Goal: Task Accomplishment & Management: Use online tool/utility

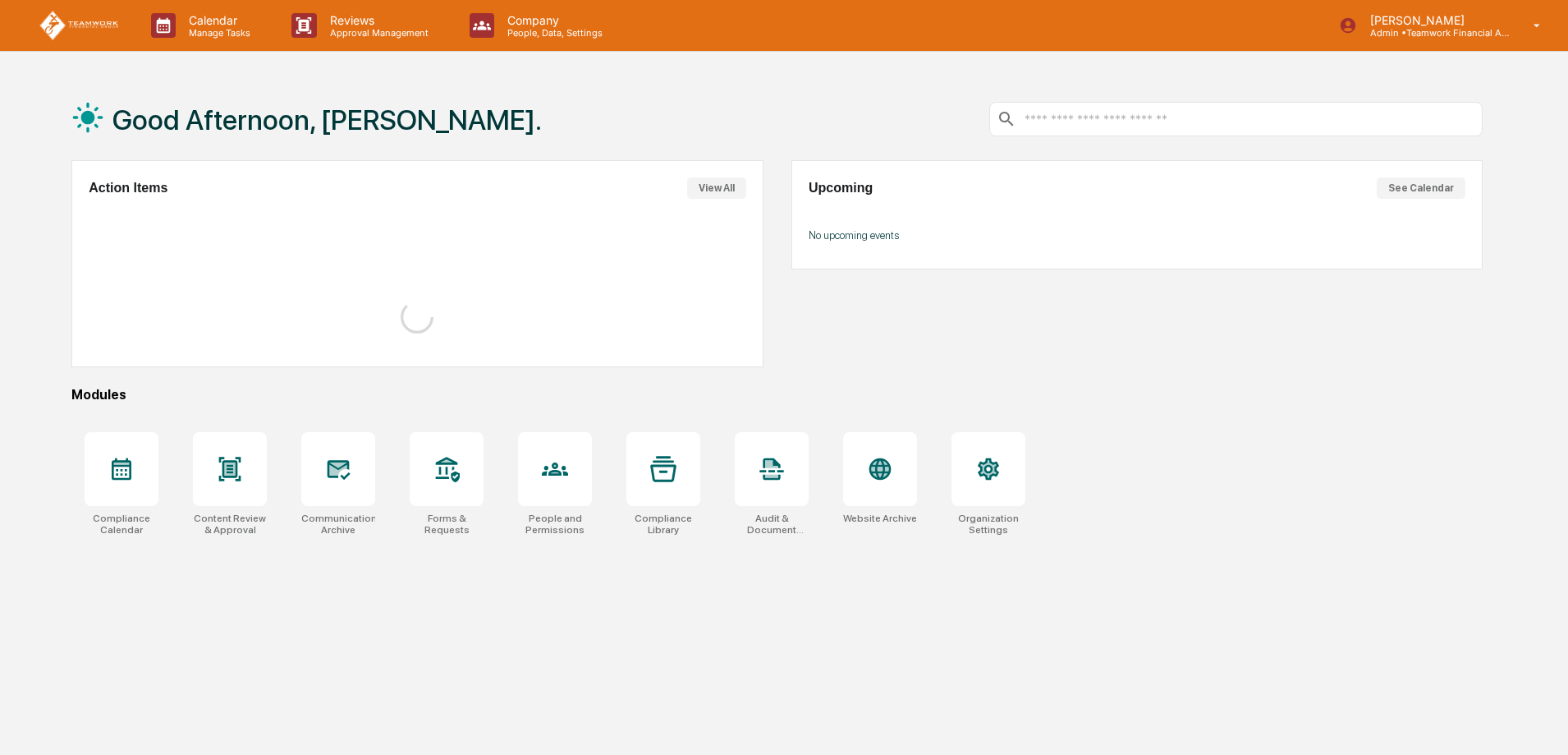
click at [1505, 93] on div "Good Afternoon, Monica. Action Items View All Upcoming See Calendar No upcoming…" at bounding box center [777, 455] width 1460 height 755
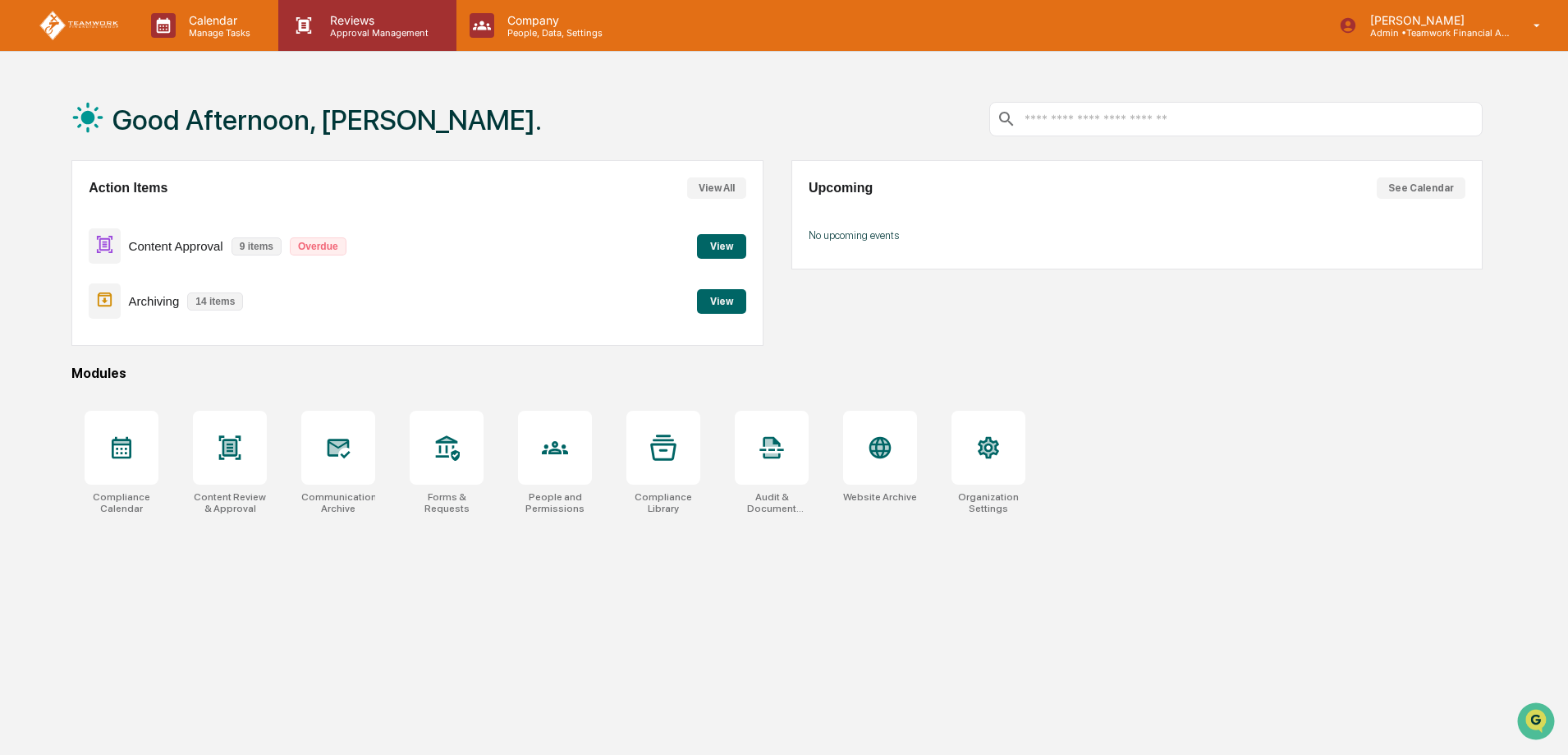
click at [351, 30] on p "Approval Management" at bounding box center [377, 32] width 120 height 11
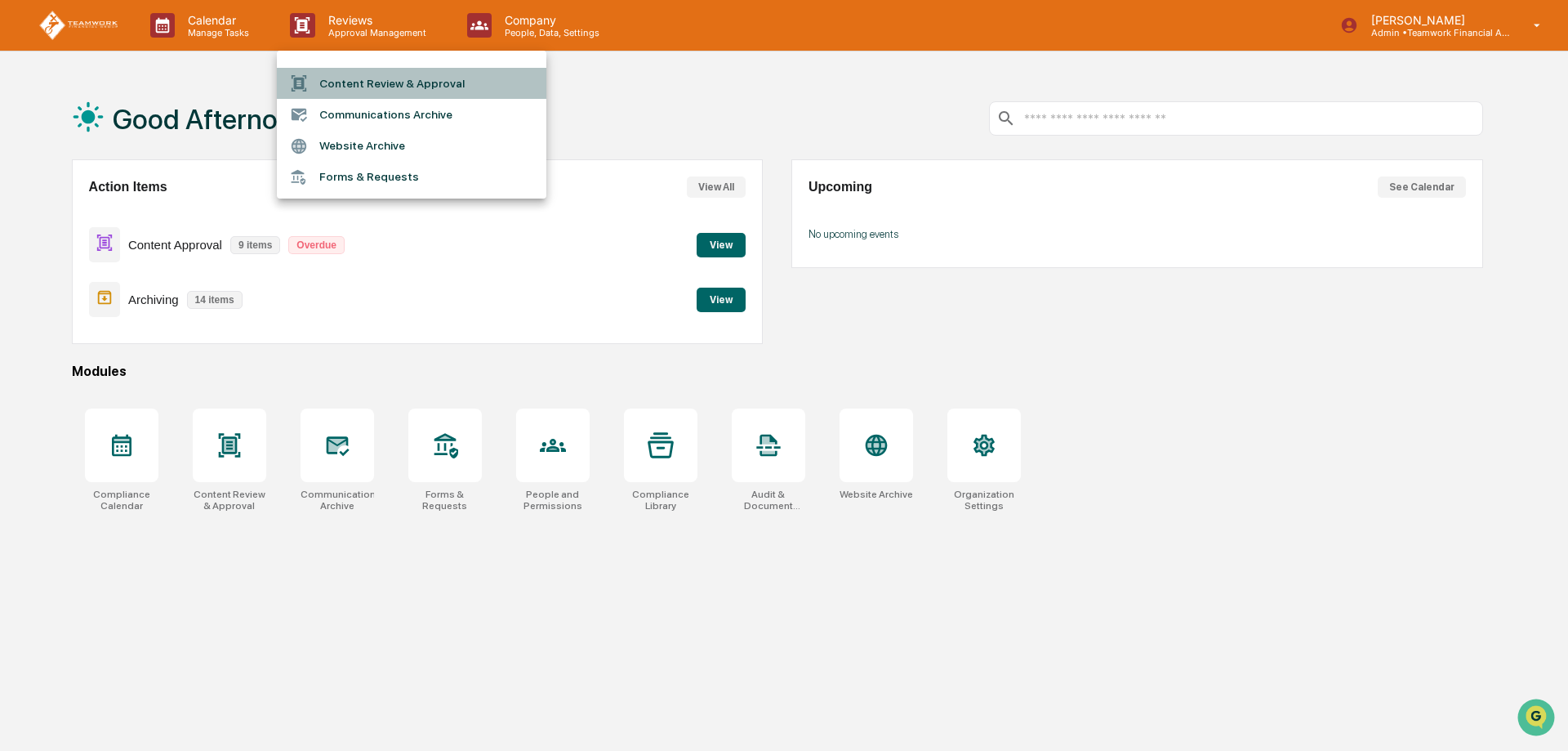
click at [382, 85] on li "Content Review & Approval" at bounding box center [411, 83] width 269 height 31
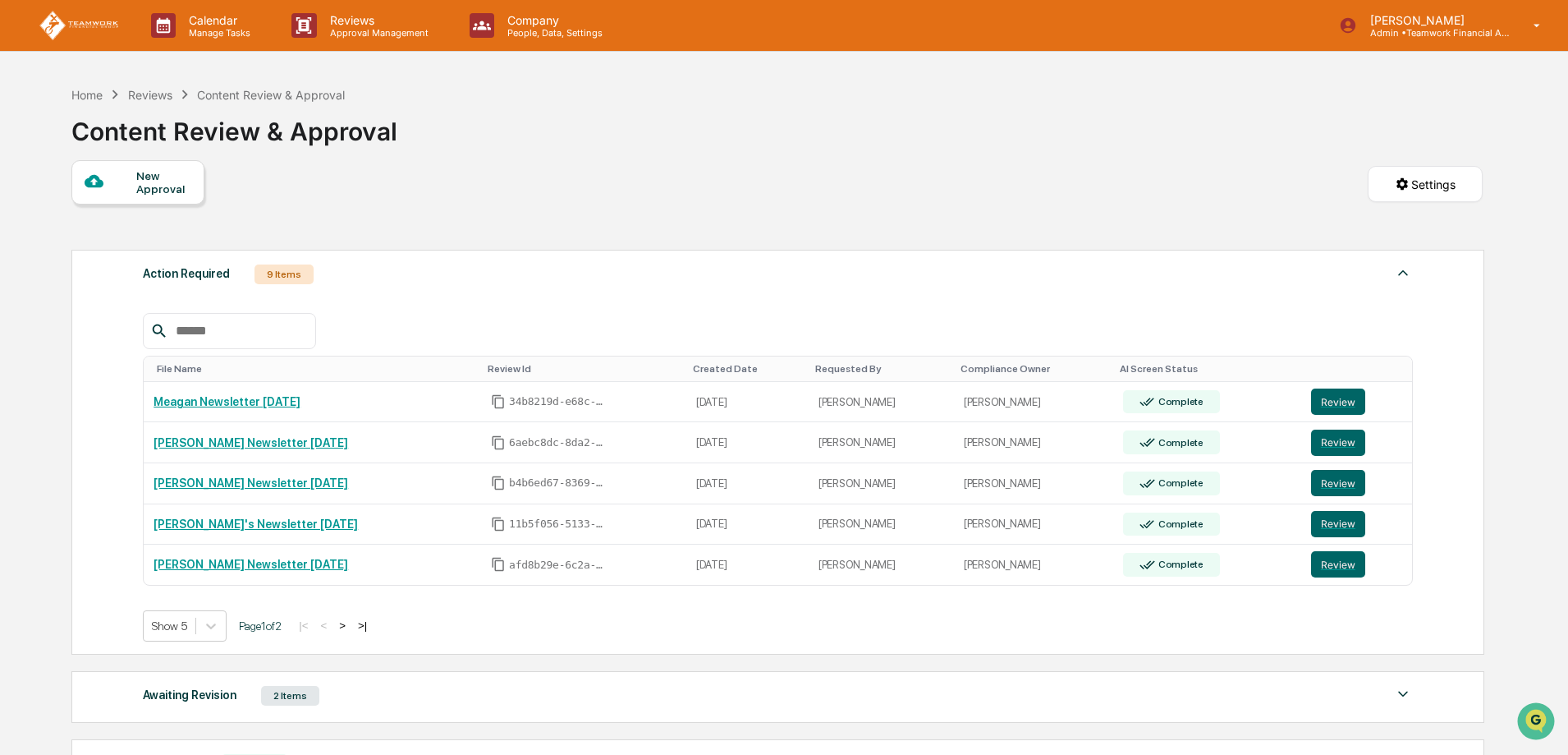
click at [351, 626] on button ">" at bounding box center [342, 625] width 16 height 14
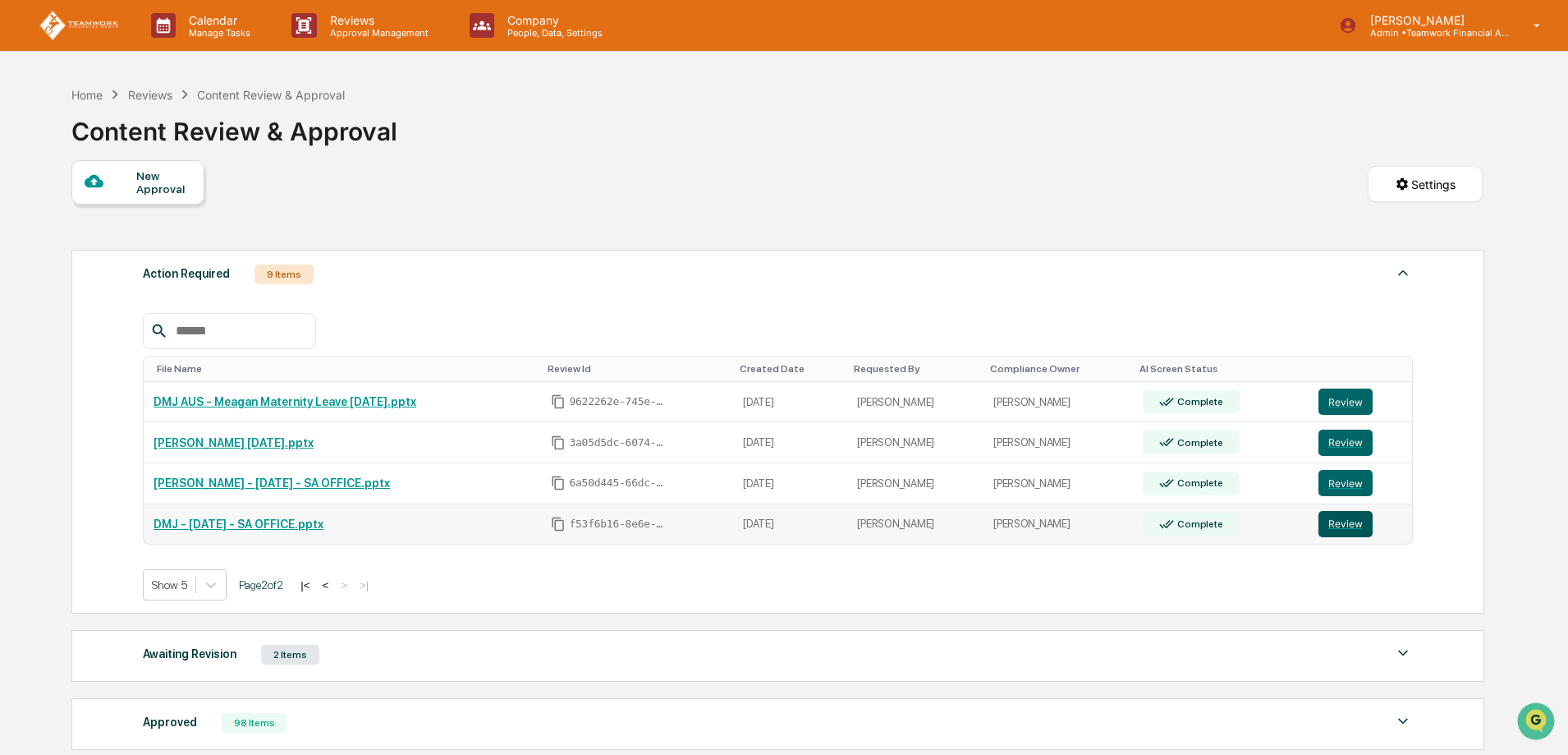
click at [1350, 521] on button "Review" at bounding box center [1345, 524] width 54 height 26
click at [1353, 444] on button "Review" at bounding box center [1345, 443] width 54 height 26
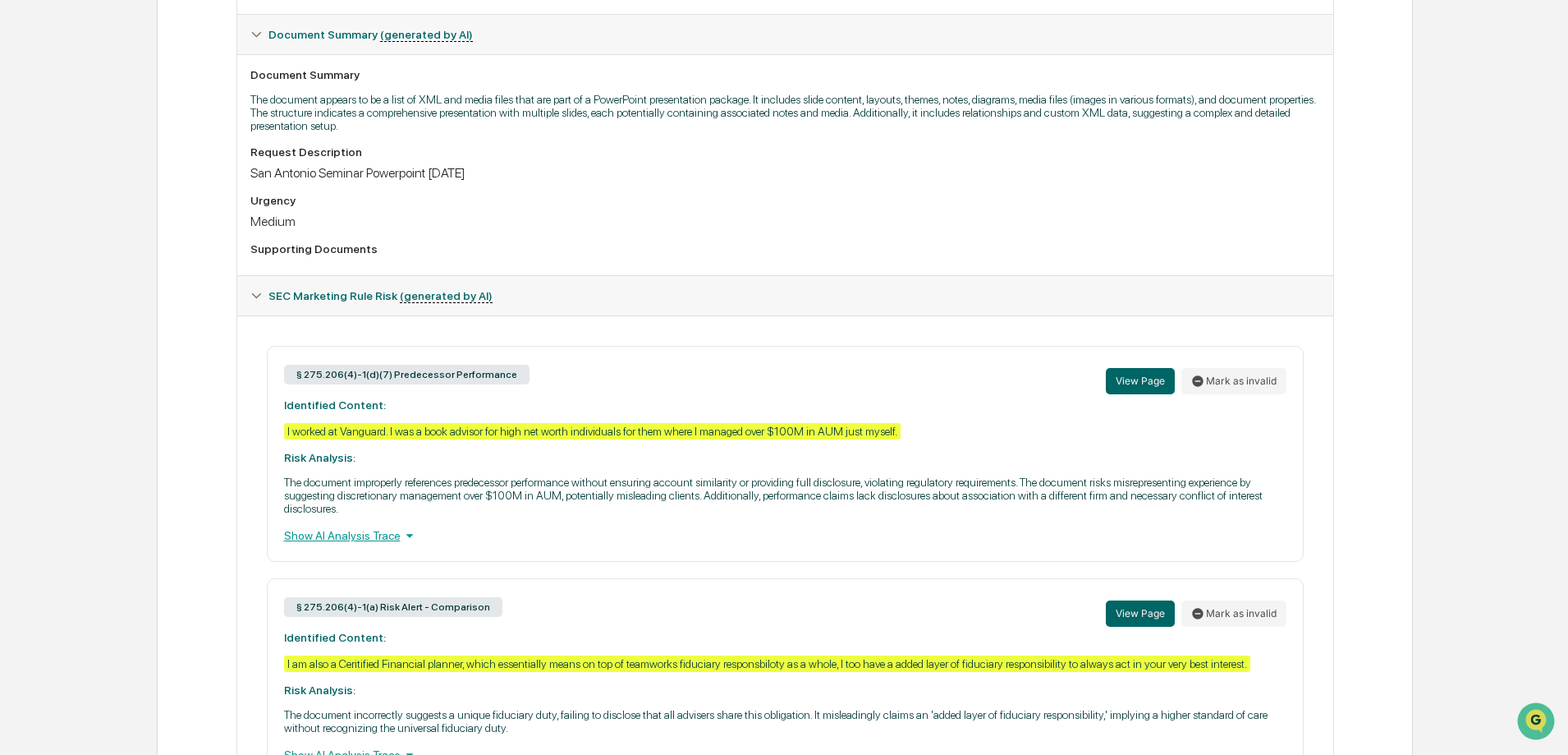
scroll to position [493, 0]
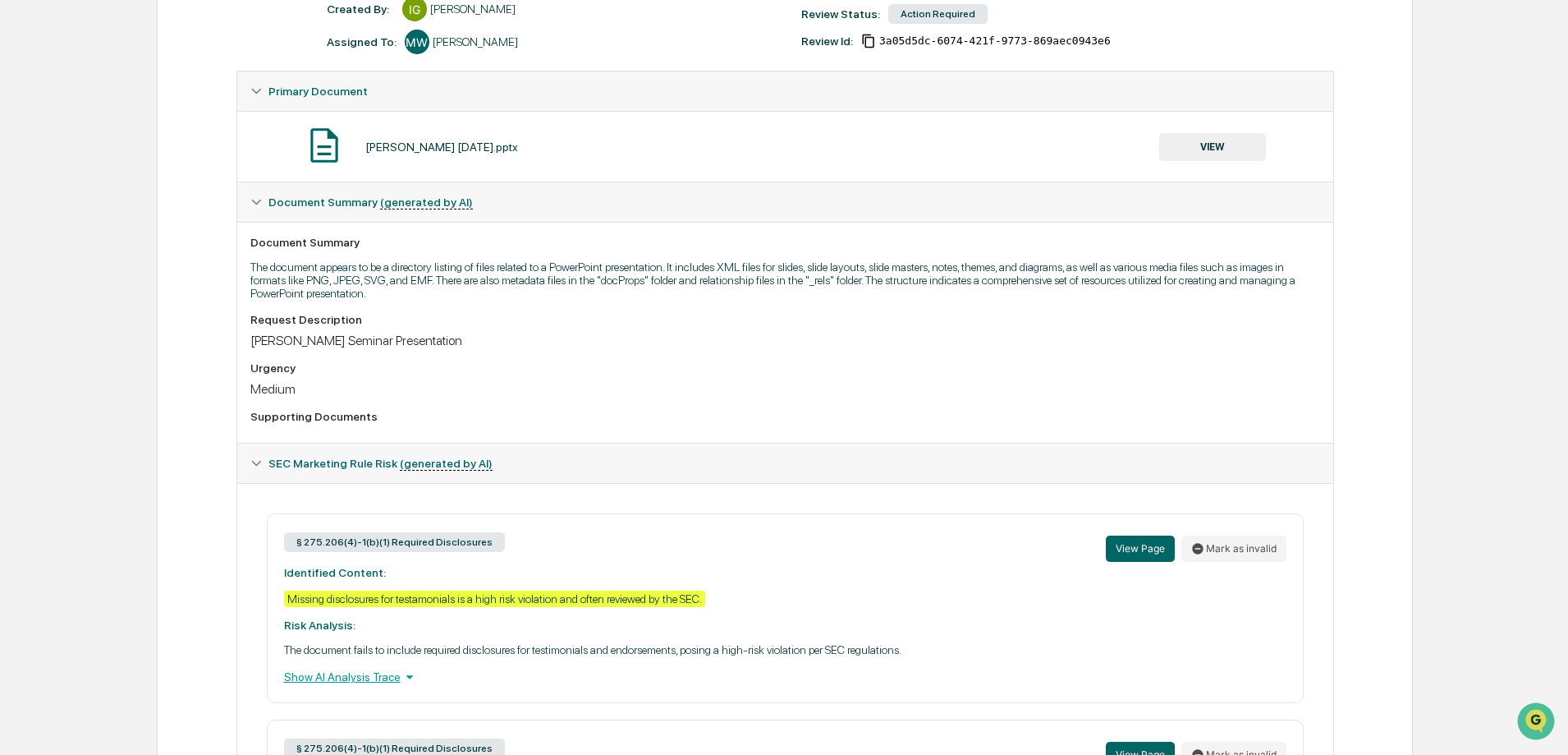
scroll to position [246, 0]
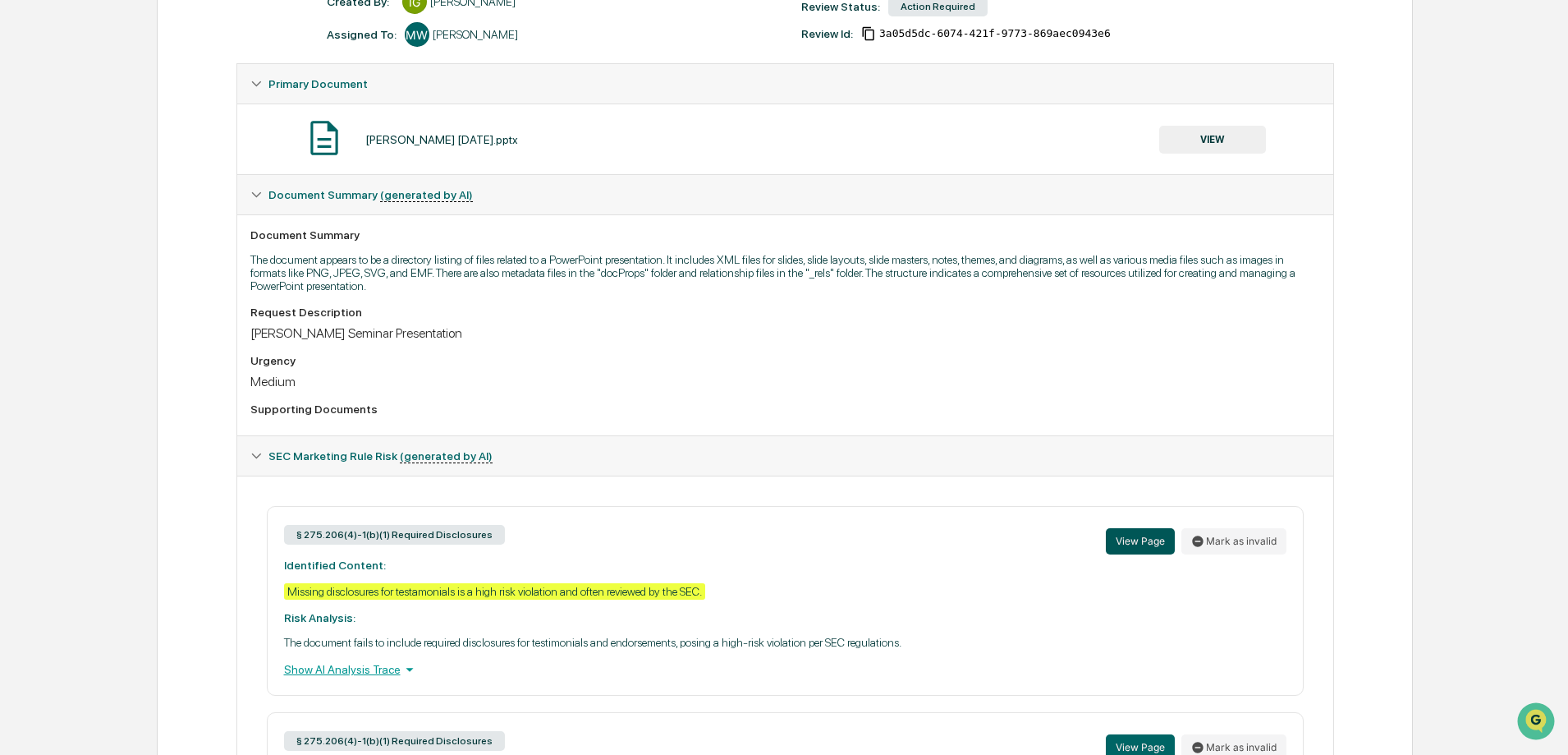
click at [1148, 535] on button "View Page" at bounding box center [1139, 541] width 69 height 26
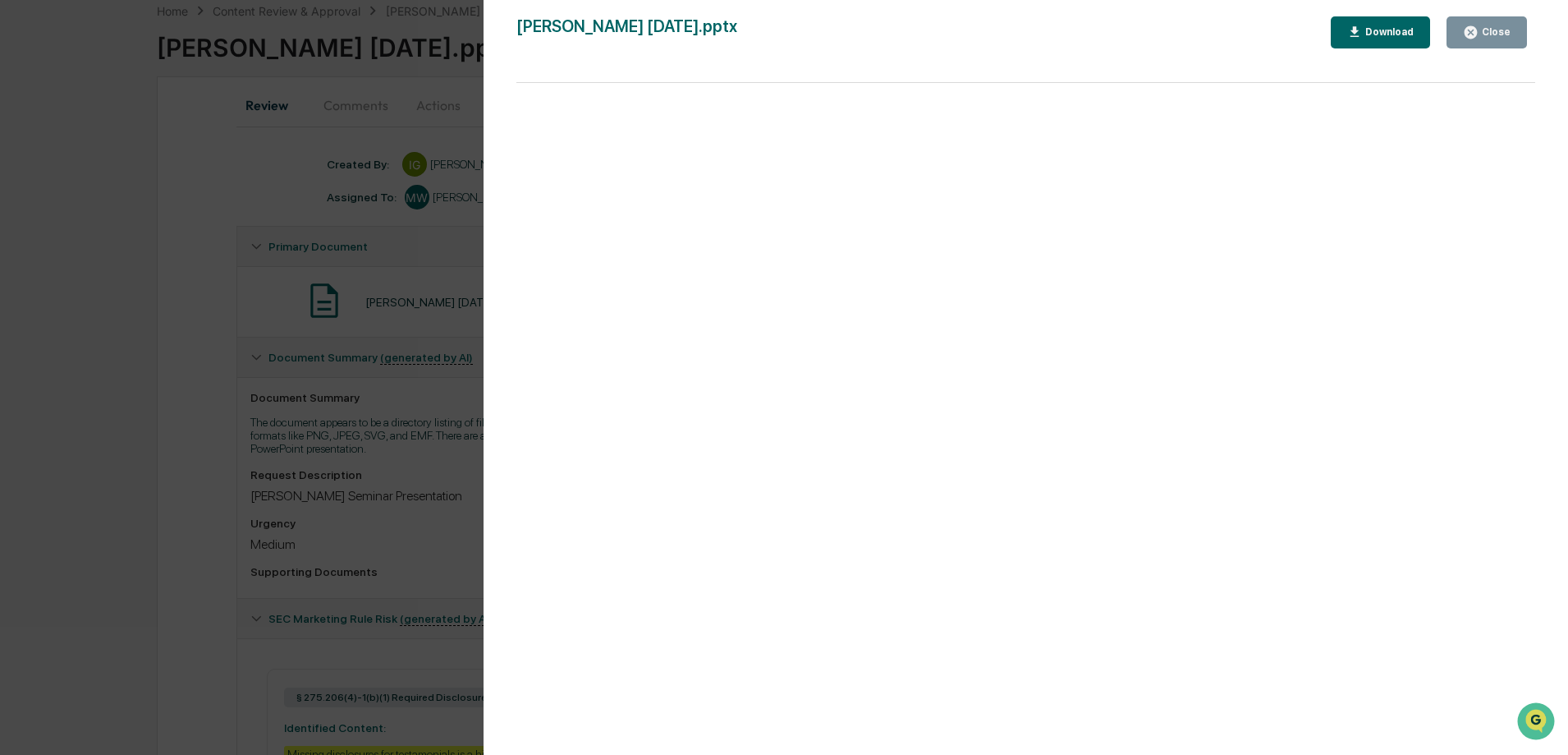
scroll to position [82, 0]
click at [1508, 32] on div "Close" at bounding box center [1494, 31] width 32 height 11
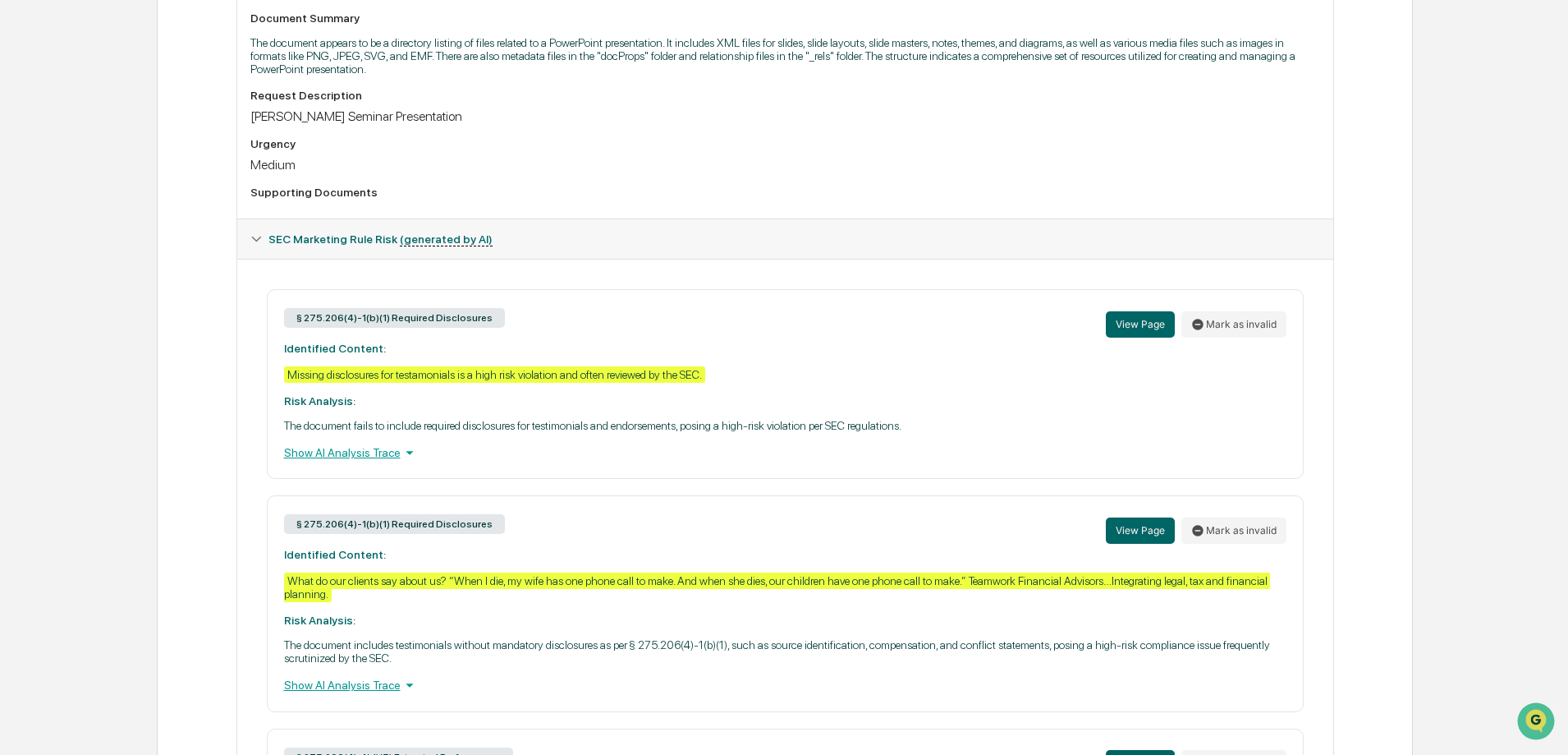
scroll to position [493, 0]
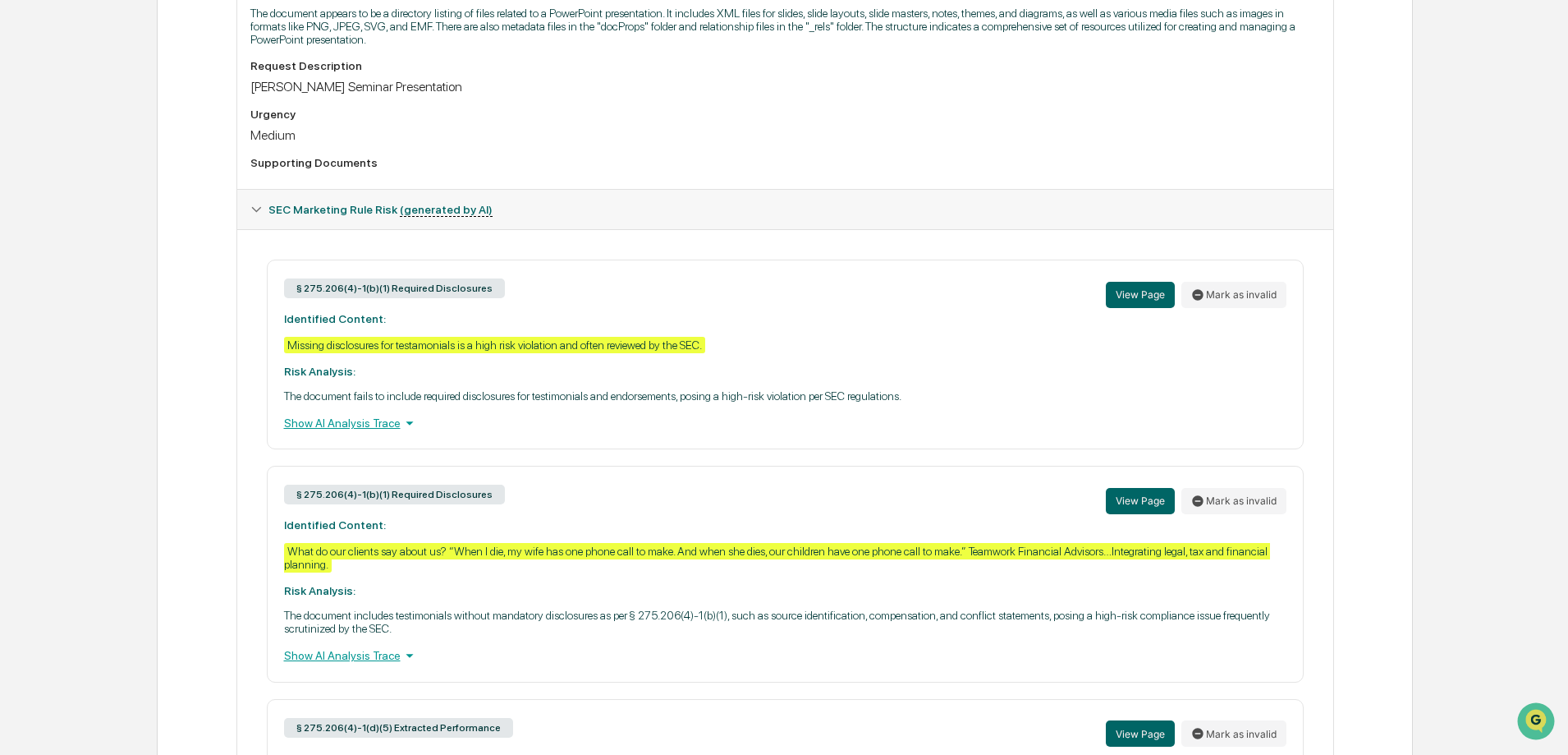
click at [446, 578] on div "§ 275.206(4)-1(b)(1) Required Disclosures View Page [PERSON_NAME] as invalid Id…" at bounding box center [784, 574] width 1036 height 216
click at [716, 661] on div "Show AI Analysis Trace" at bounding box center [784, 655] width 1002 height 18
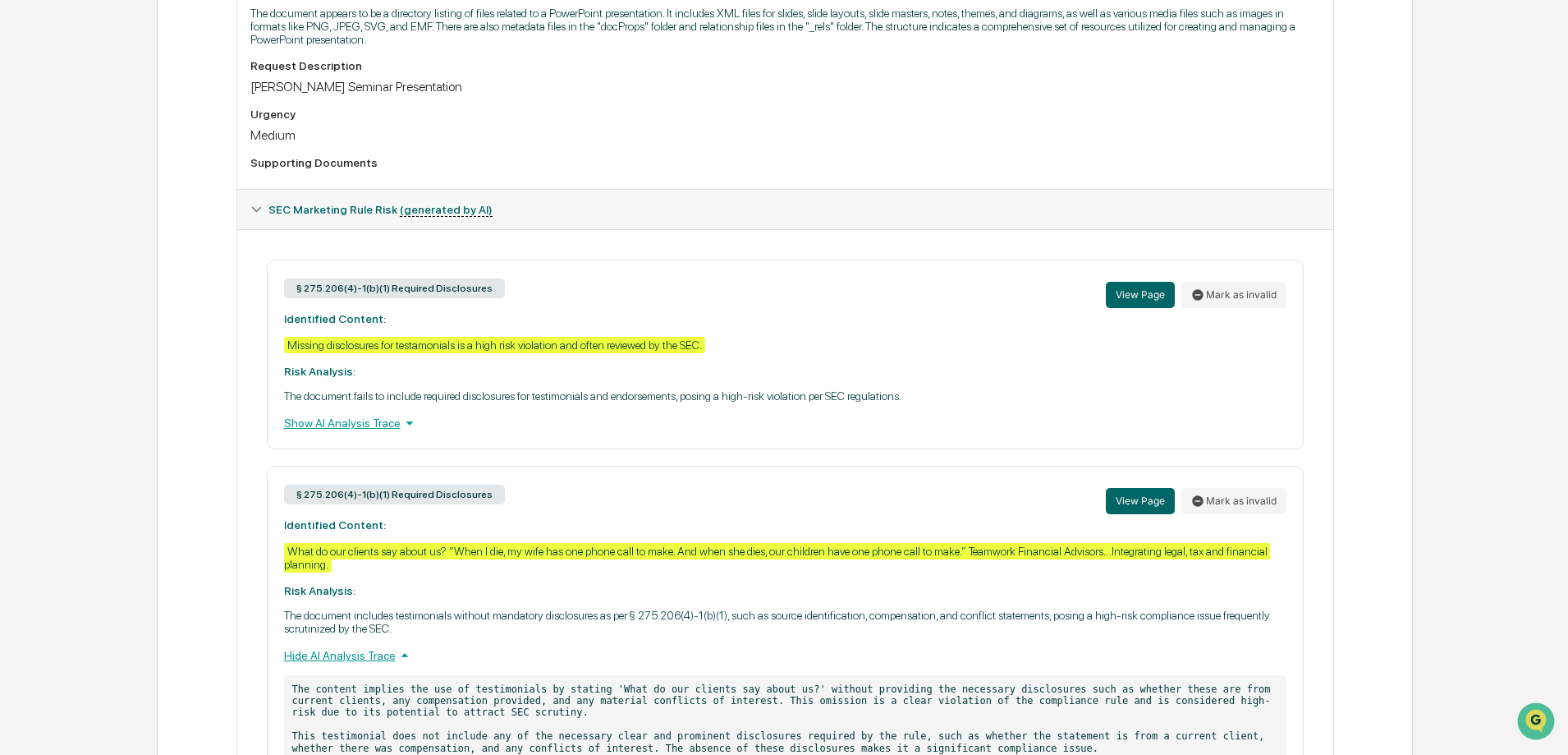
click at [398, 654] on icon at bounding box center [405, 655] width 18 height 18
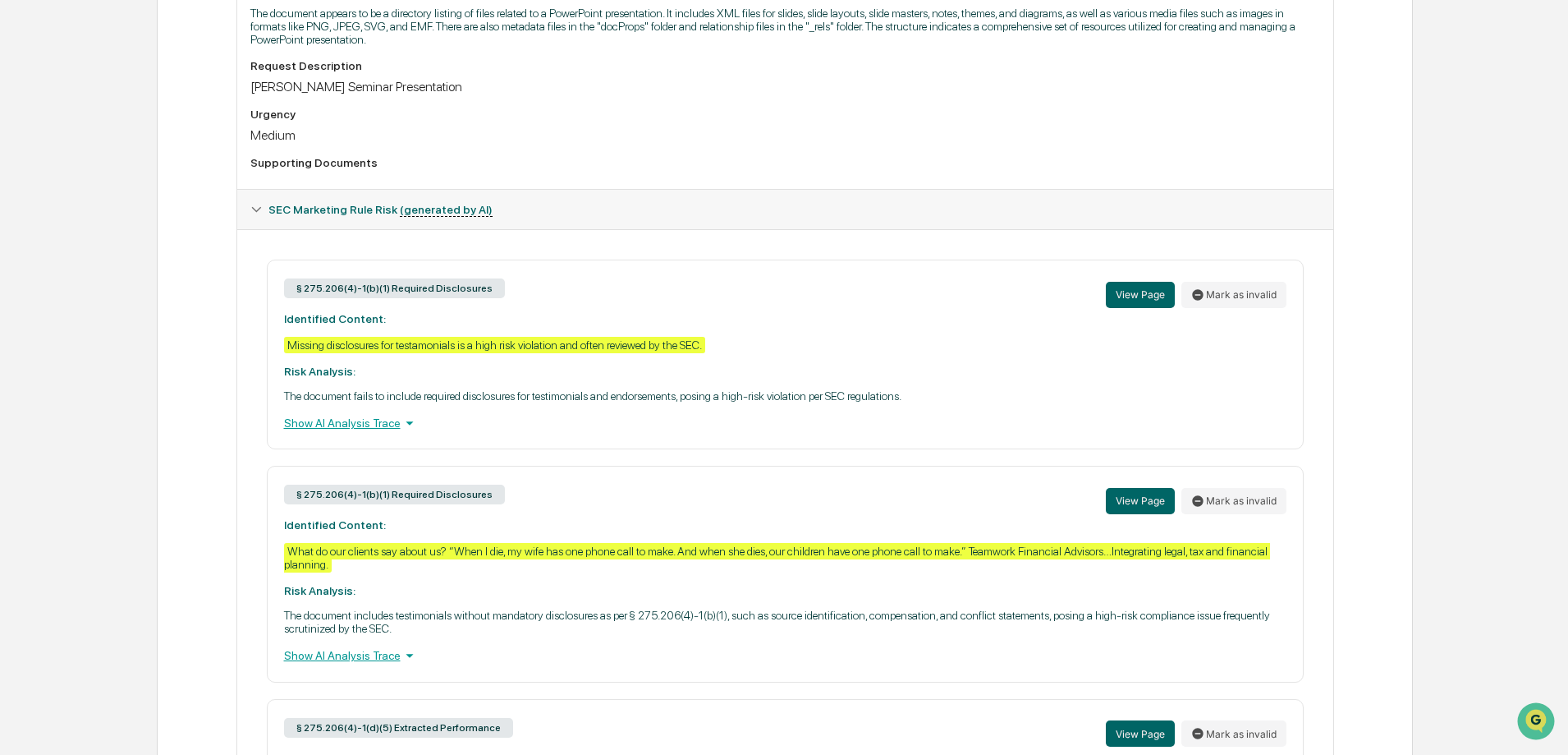
click at [401, 660] on icon at bounding box center [410, 655] width 18 height 18
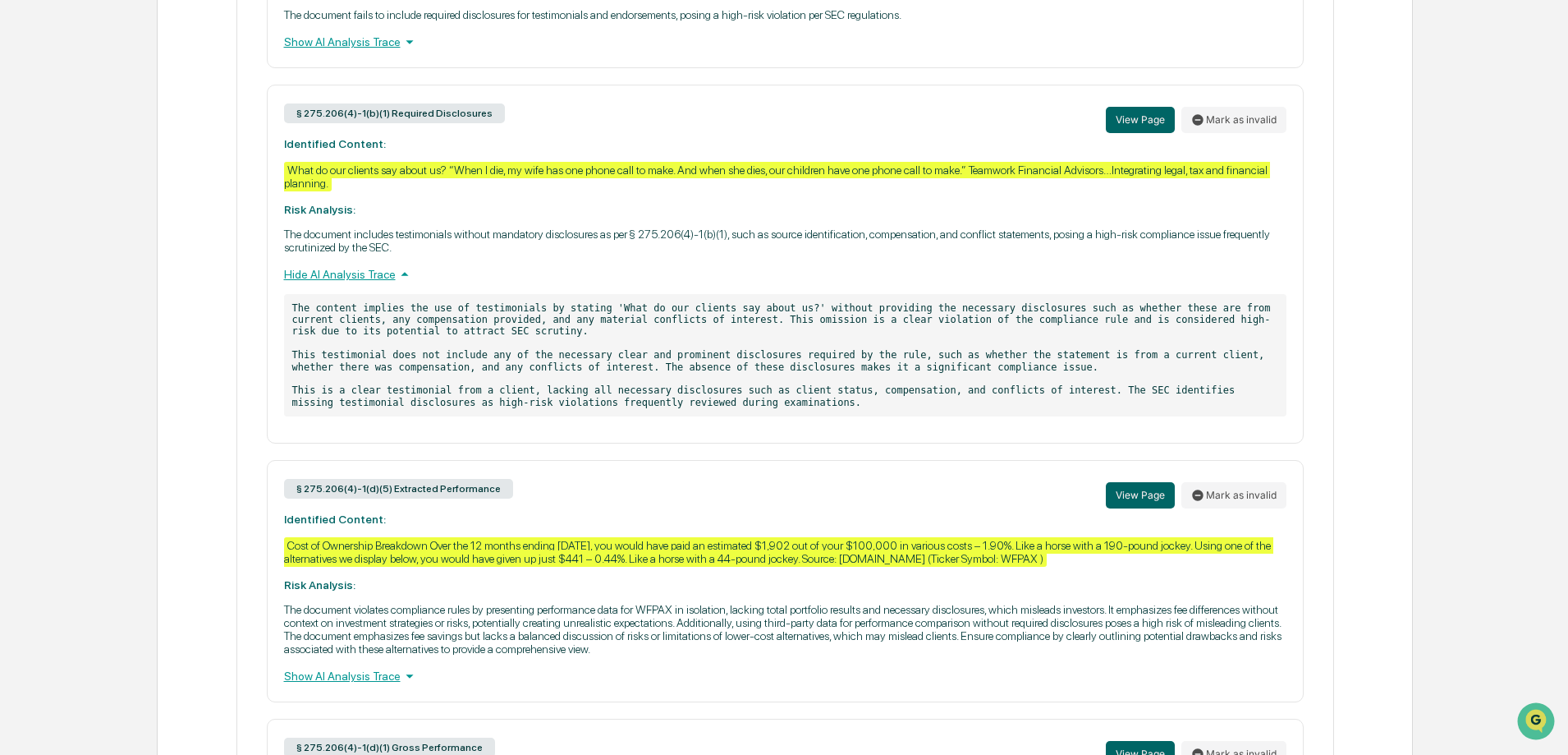
scroll to position [903, 0]
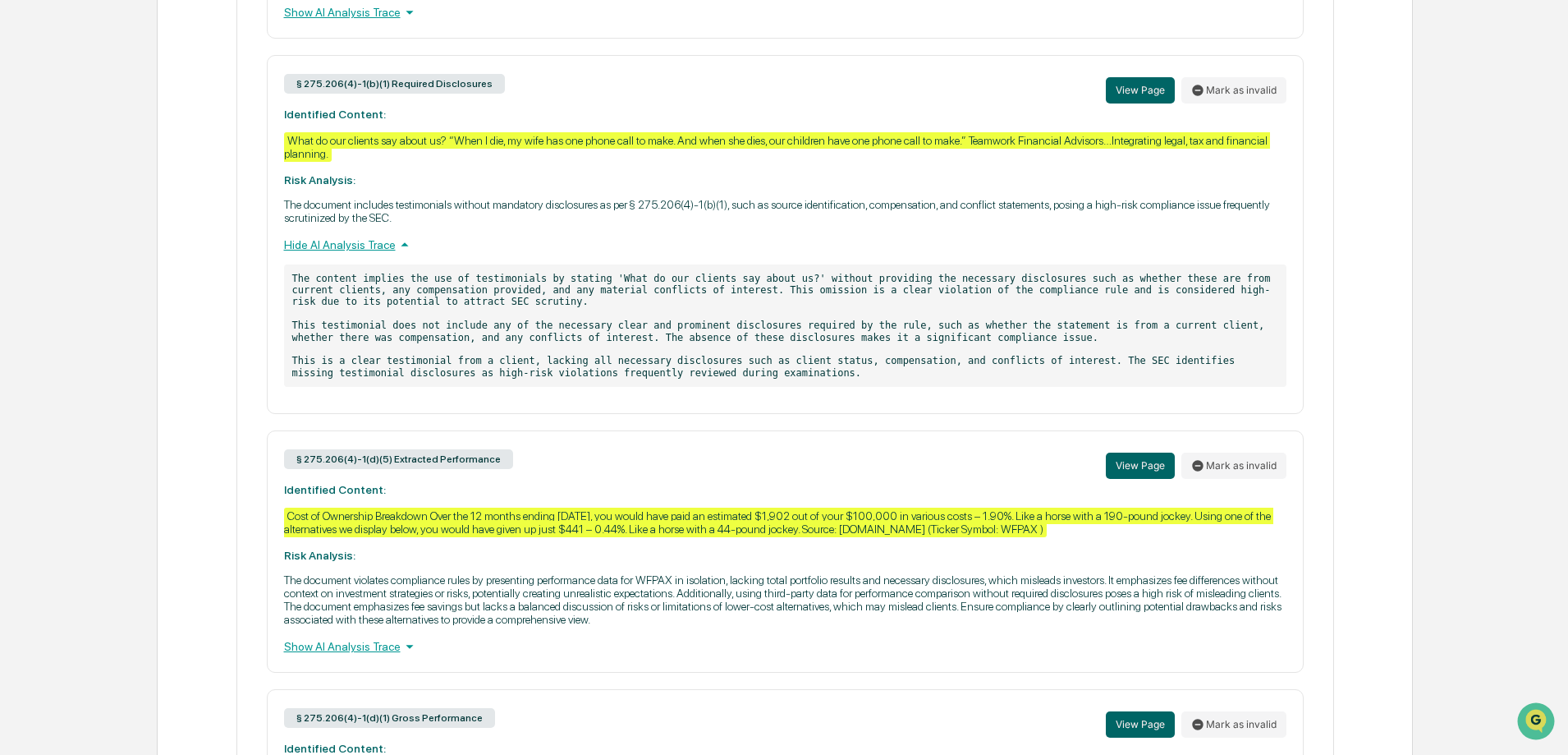
click at [373, 653] on div "Show AI Analysis Trace" at bounding box center [784, 646] width 1002 height 18
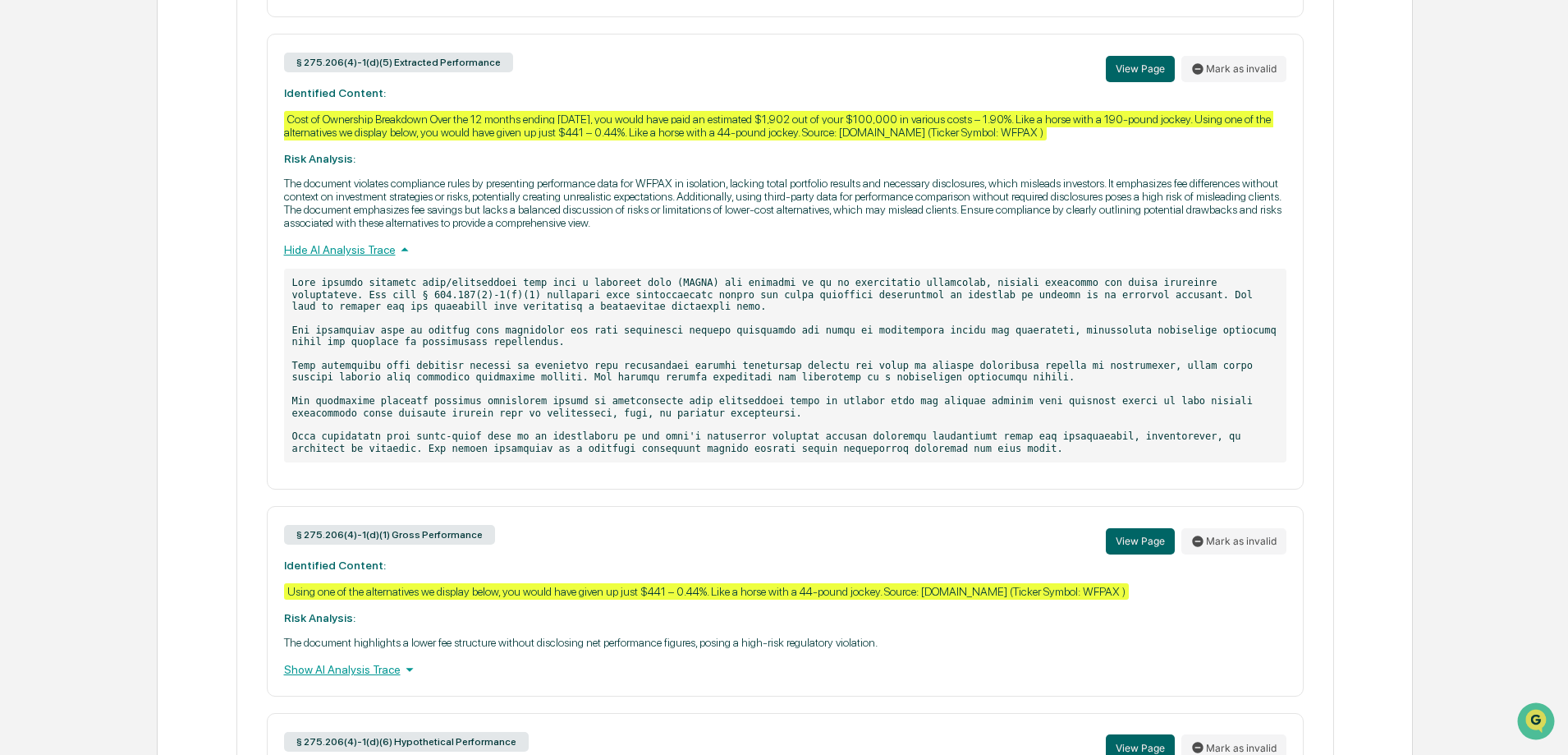
scroll to position [1314, 0]
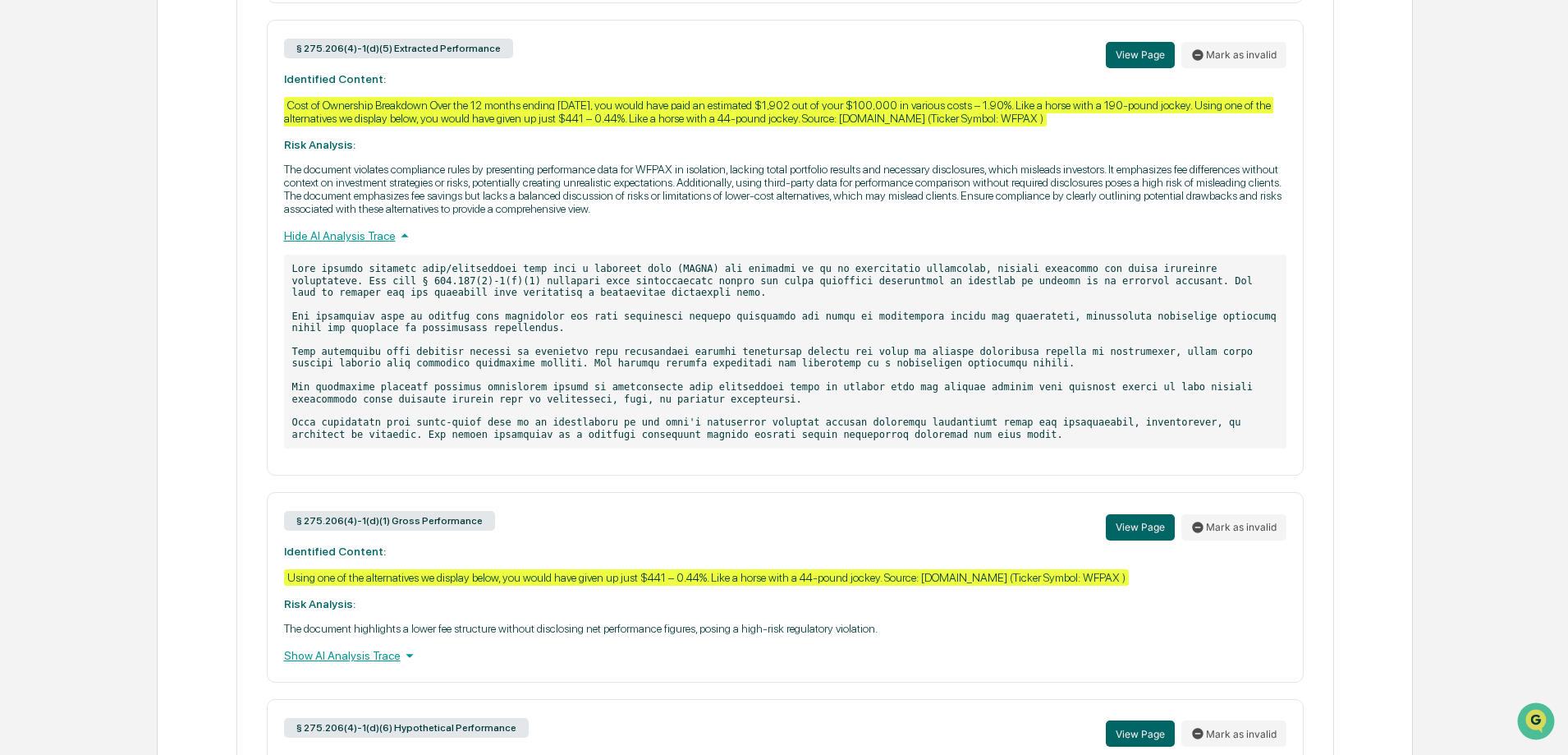
click at [401, 655] on icon at bounding box center [410, 655] width 18 height 18
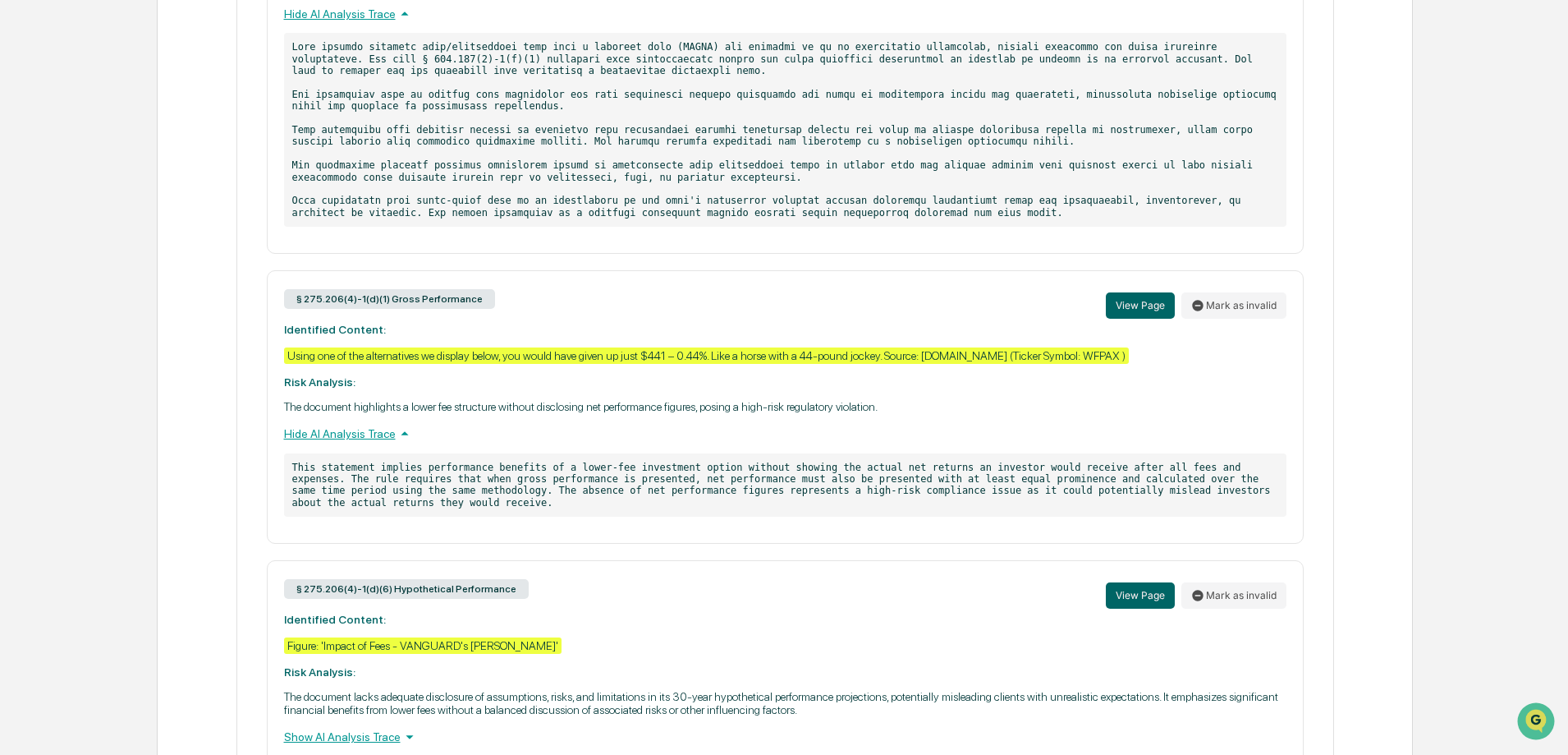
scroll to position [1560, 0]
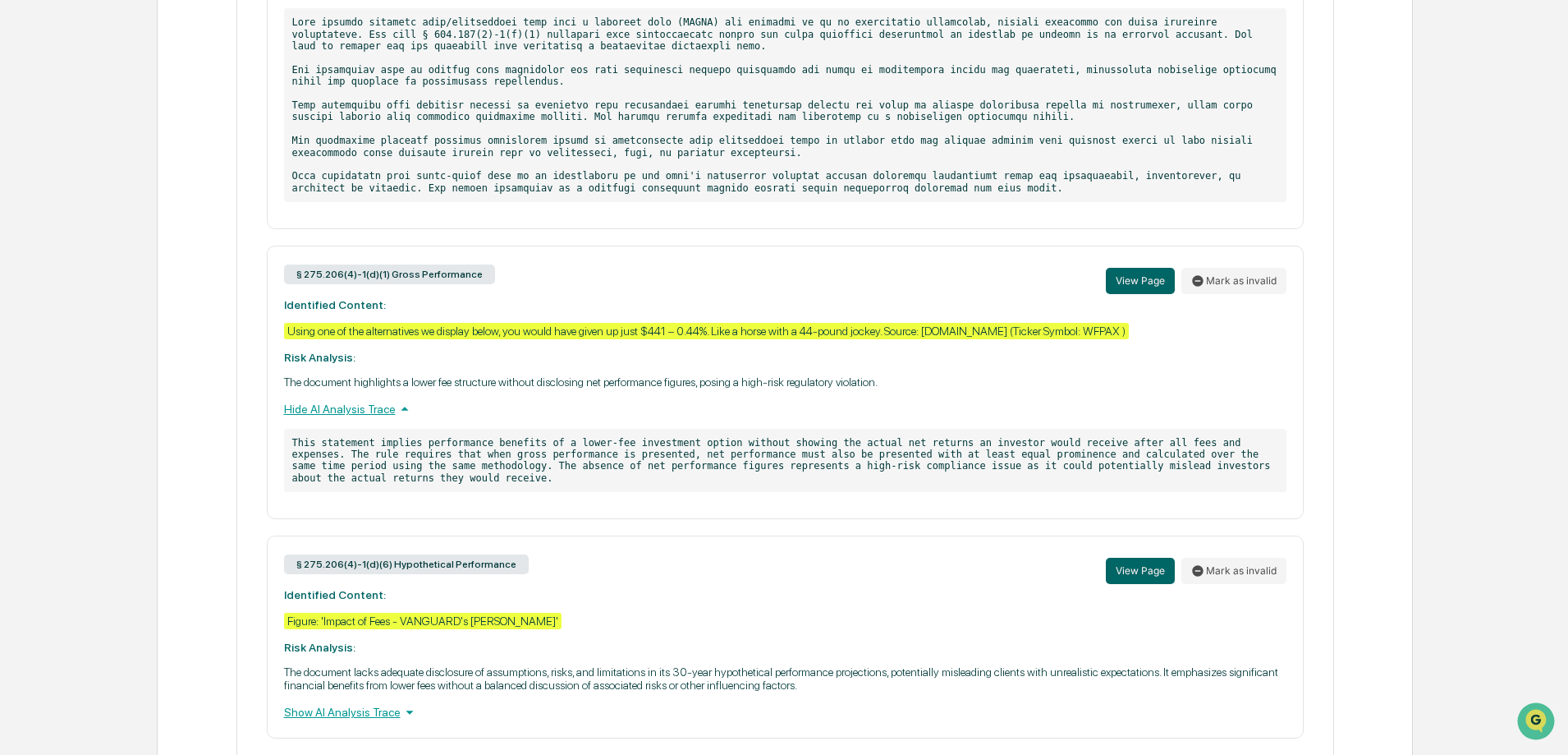
click at [388, 705] on div "Show AI Analysis Trace" at bounding box center [784, 712] width 1002 height 18
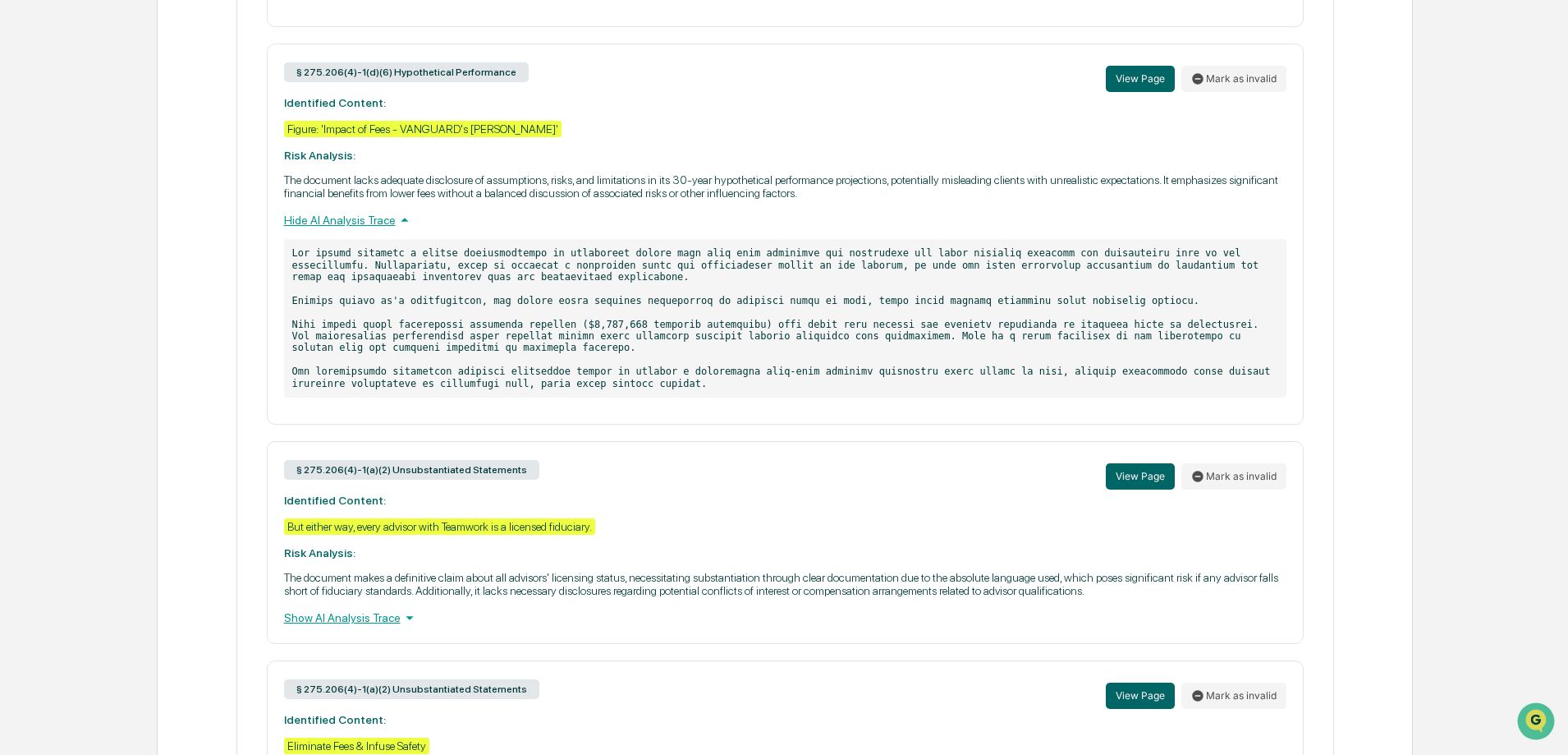
scroll to position [2053, 0]
click at [380, 608] on div "Show AI Analysis Trace" at bounding box center [784, 617] width 1002 height 18
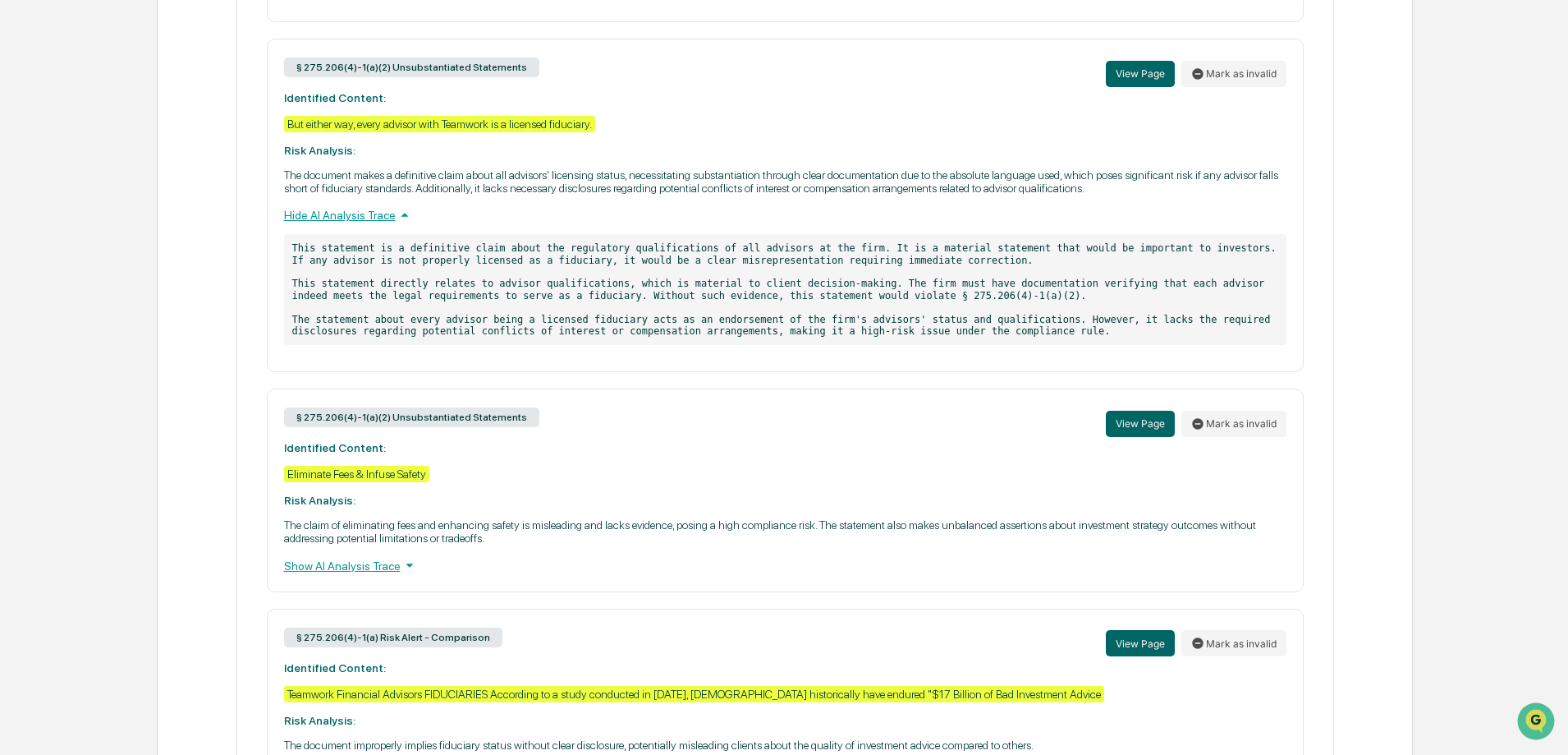
scroll to position [2546, 0]
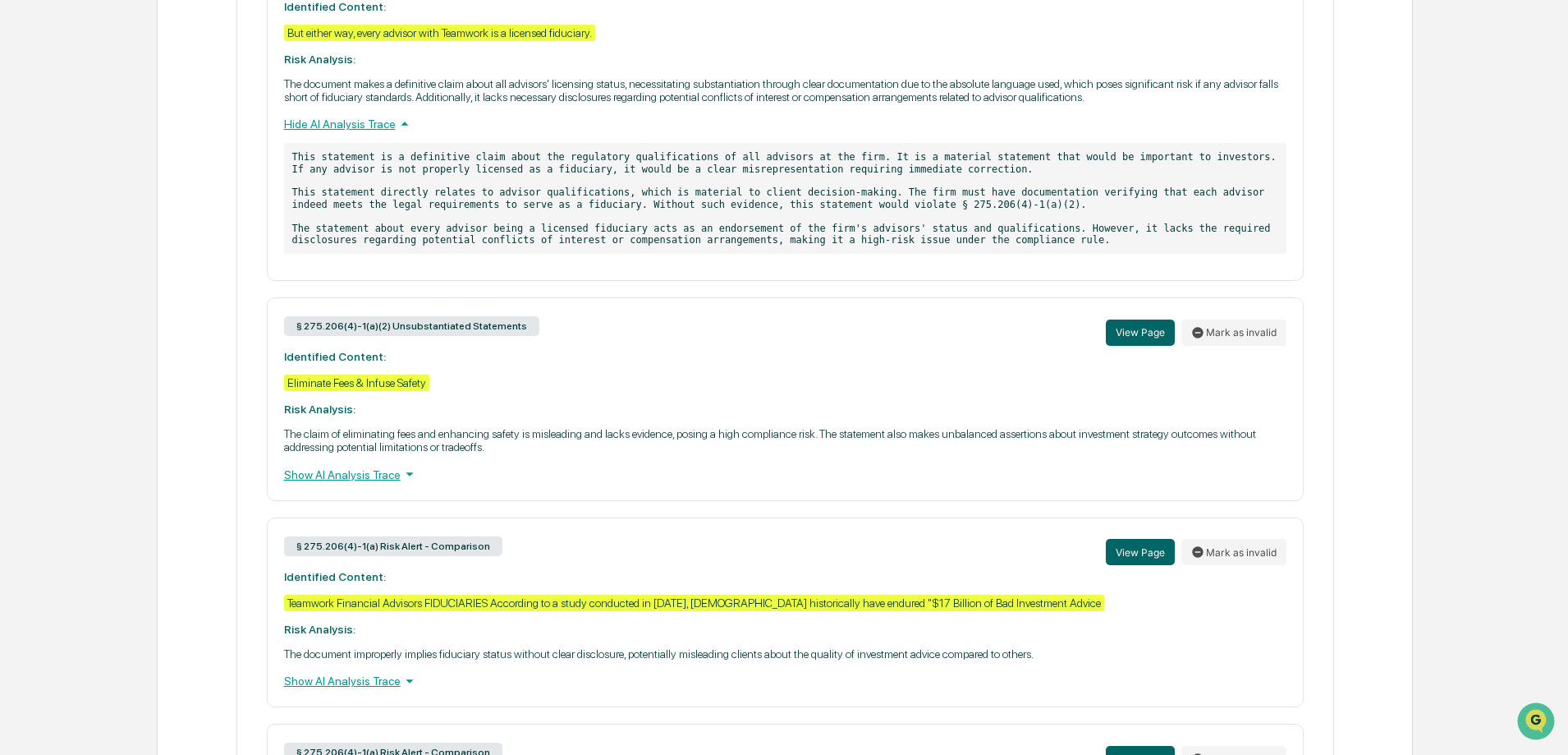
click at [389, 465] on div "Show AI Analysis Trace" at bounding box center [784, 474] width 1002 height 18
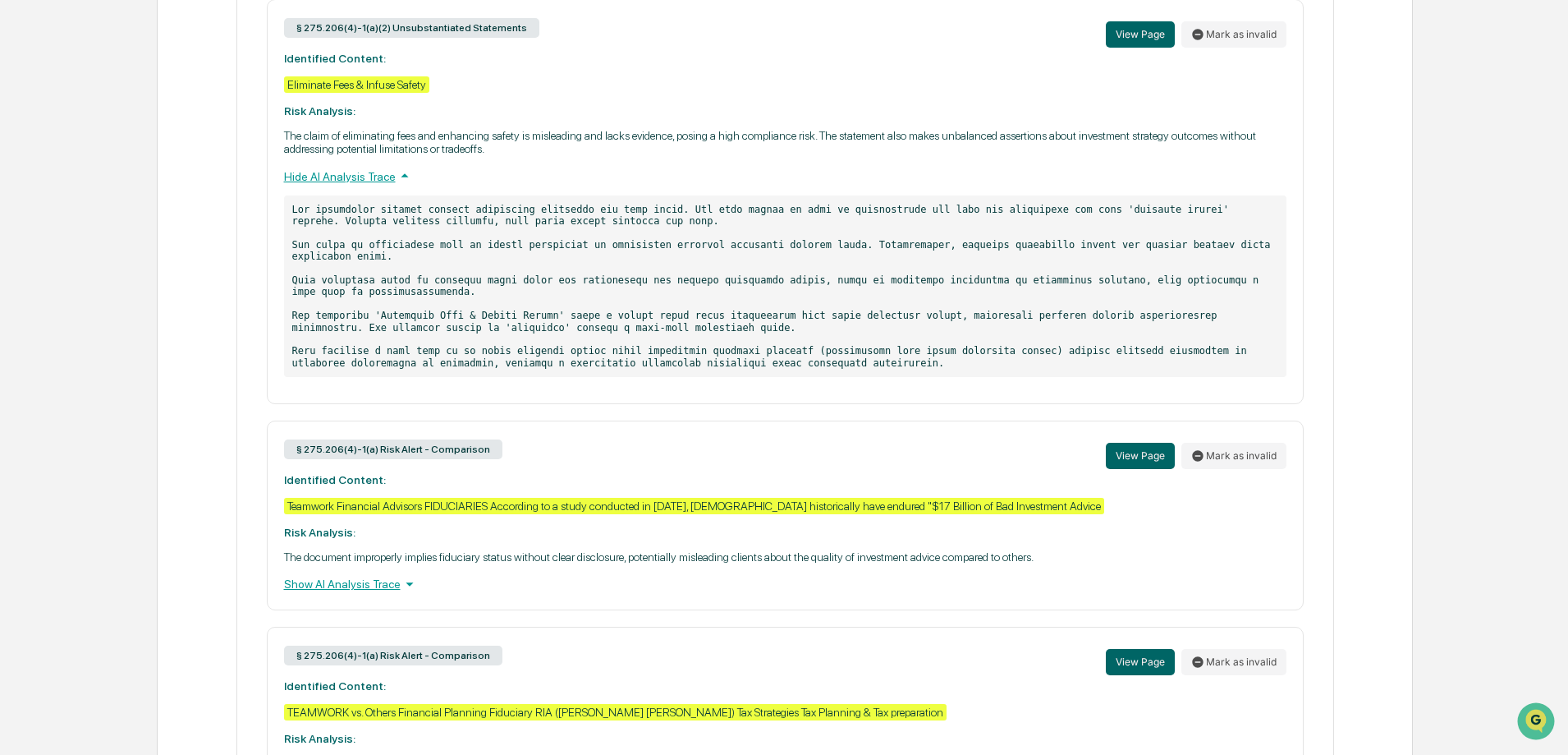
scroll to position [2875, 0]
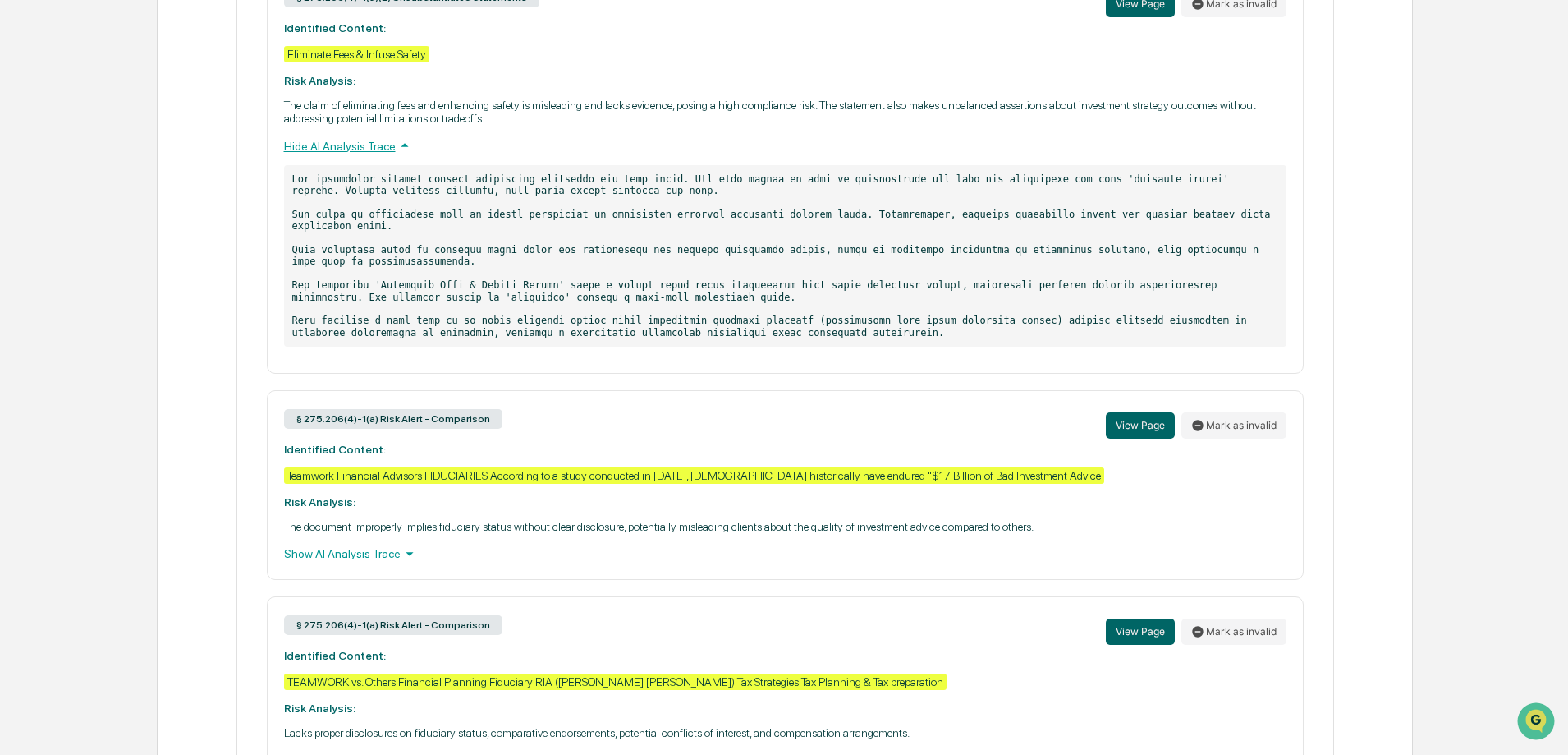
click at [373, 545] on div "Show AI Analysis Trace" at bounding box center [784, 554] width 1002 height 18
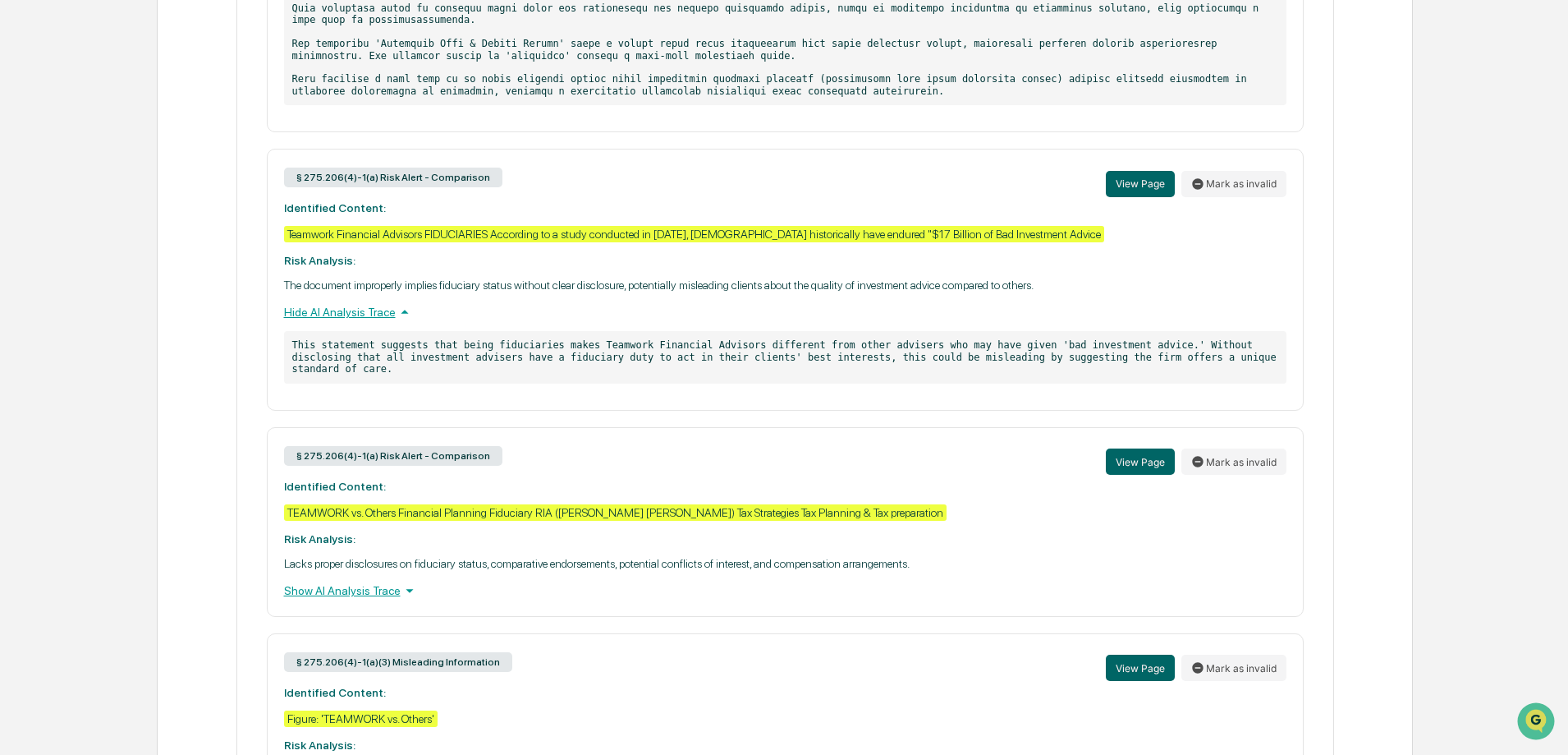
scroll to position [3203, 0]
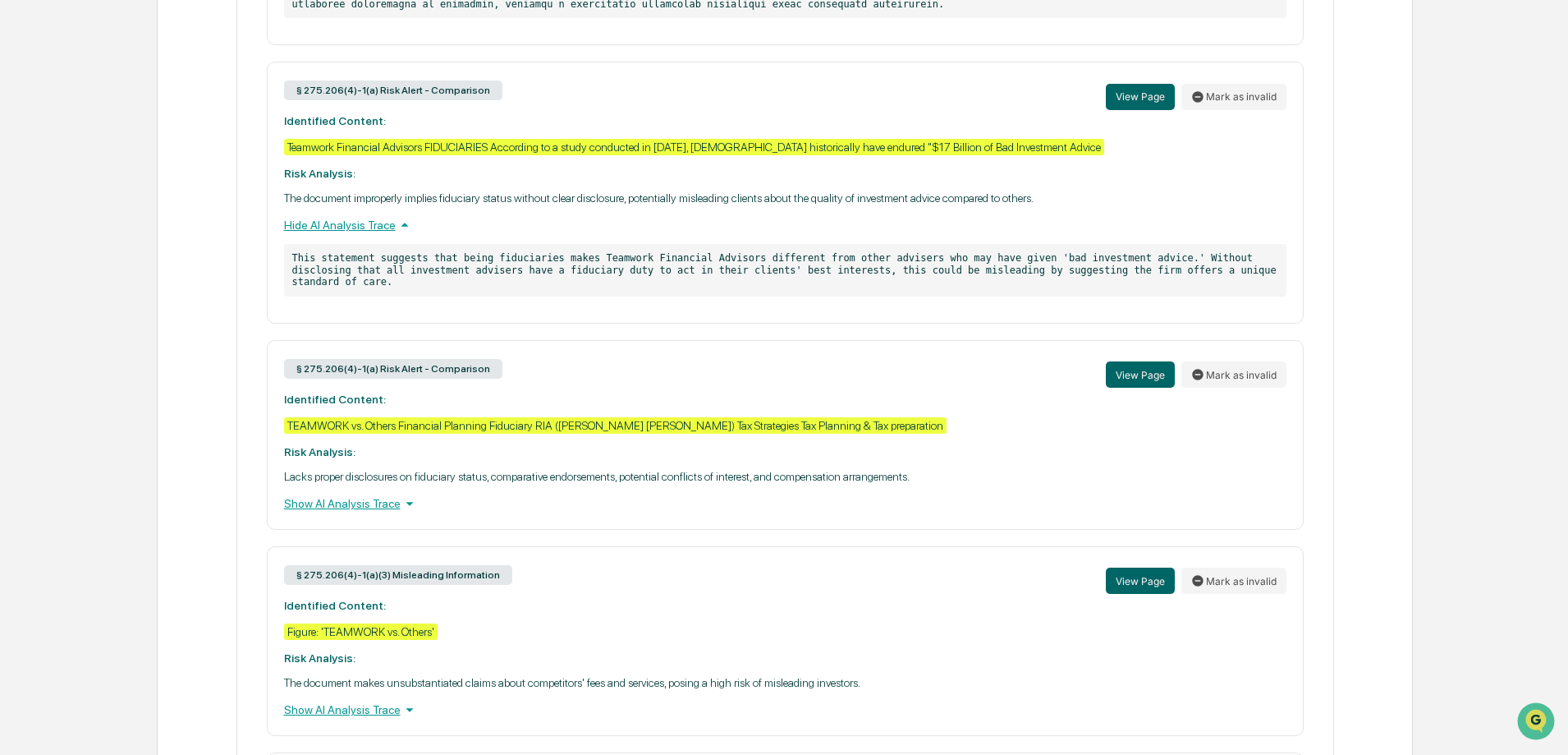
click at [370, 494] on div "Show AI Analysis Trace" at bounding box center [784, 503] width 1002 height 18
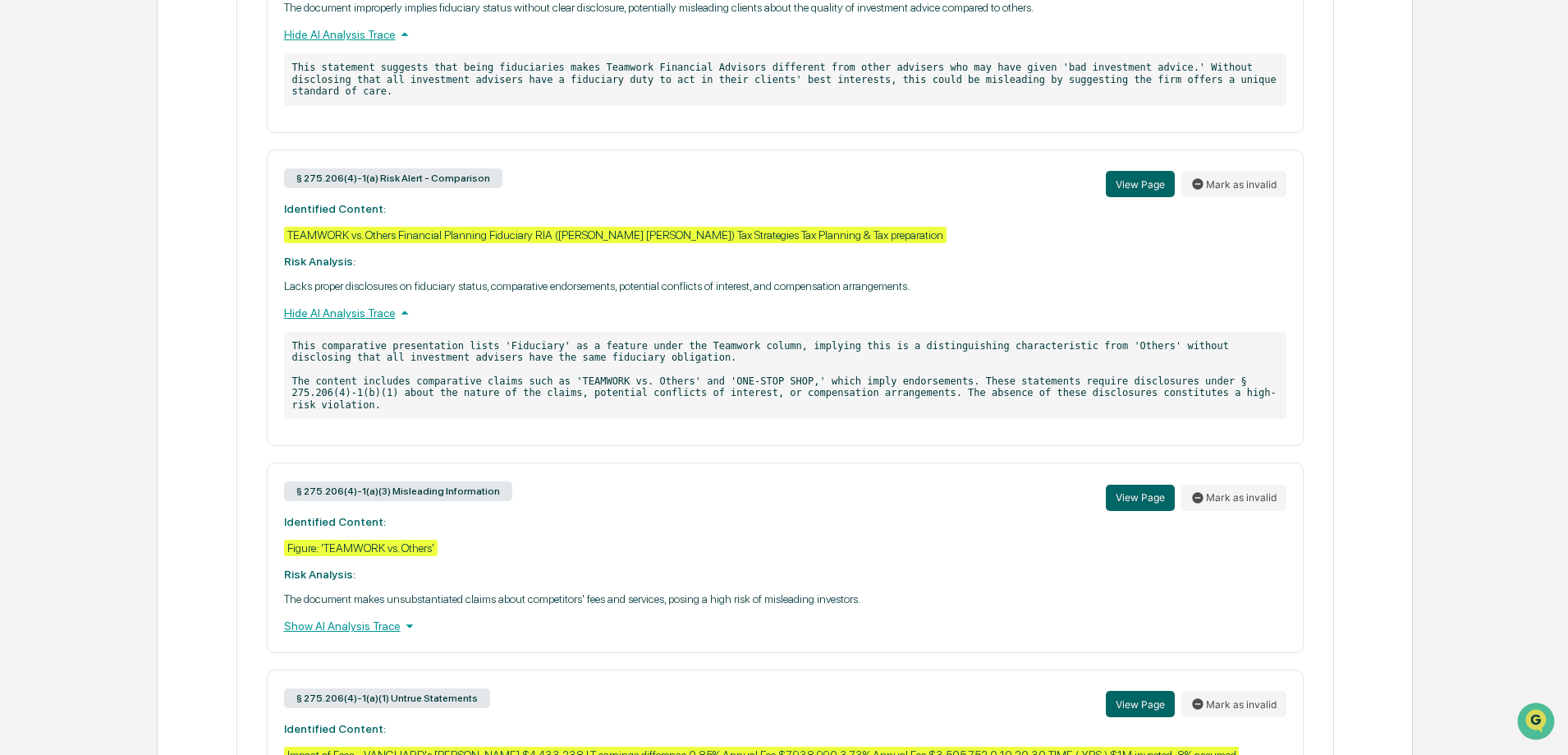
scroll to position [3449, 0]
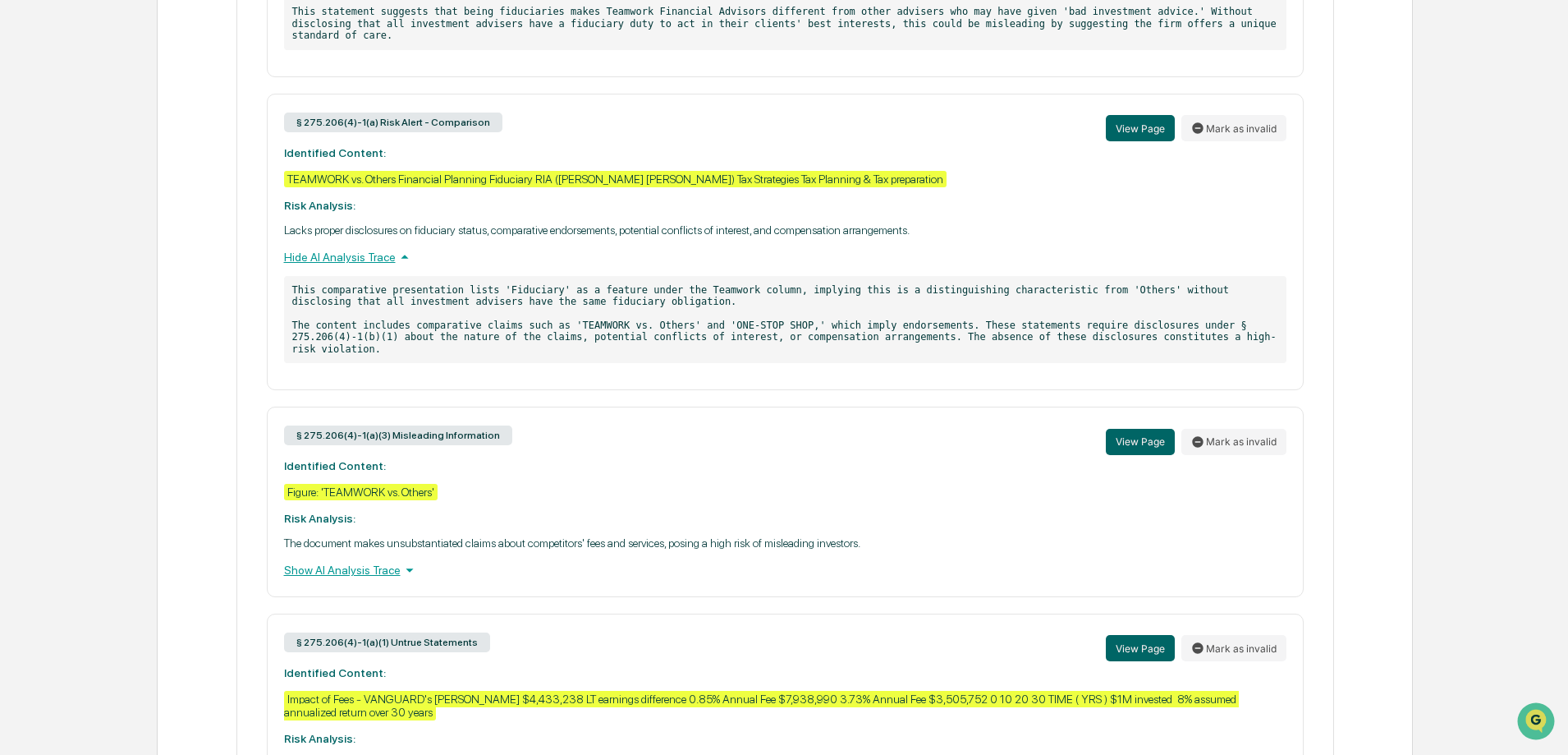
click at [358, 561] on div "Show AI Analysis Trace" at bounding box center [784, 570] width 1002 height 18
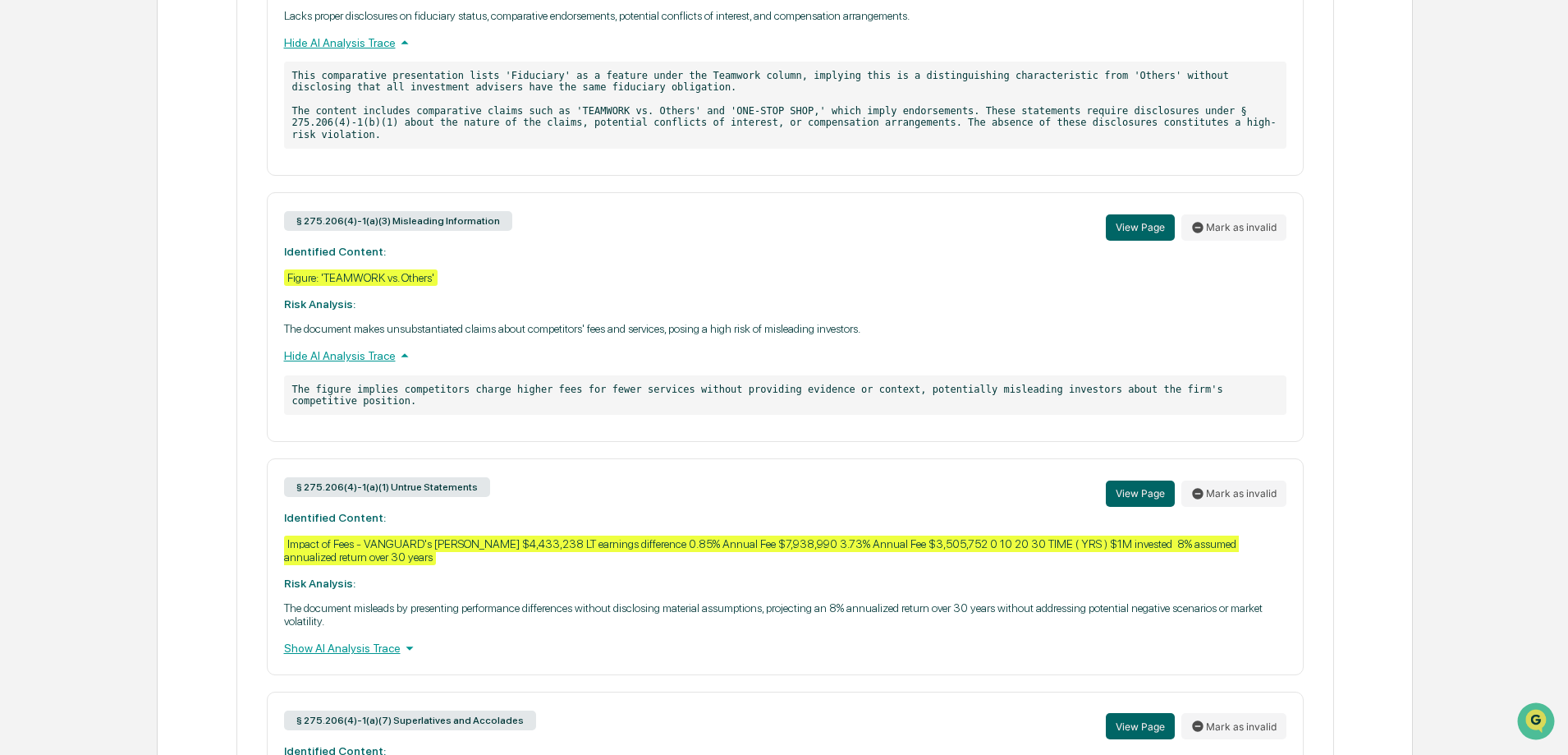
scroll to position [3696, 0]
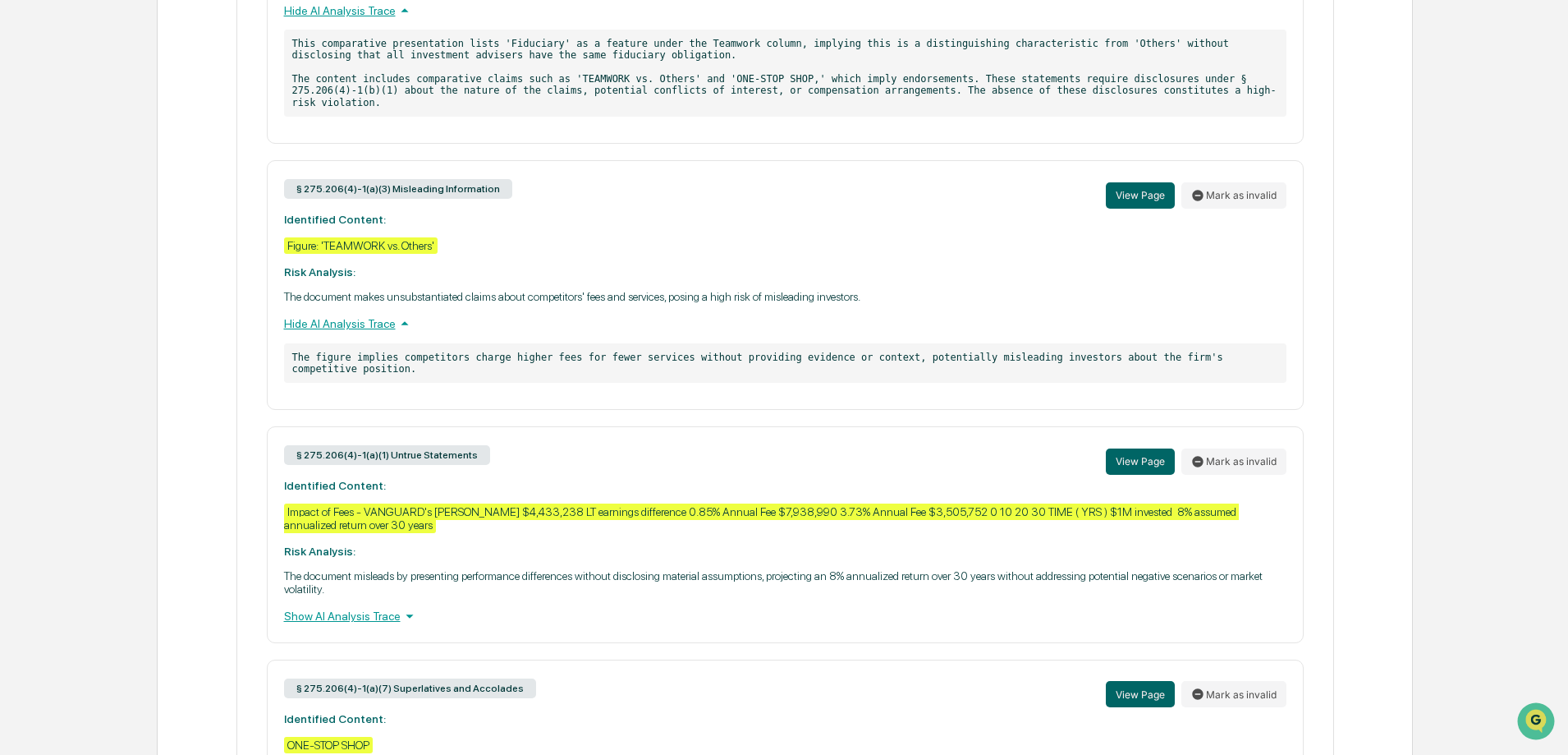
click at [365, 607] on div "Show AI Analysis Trace" at bounding box center [784, 616] width 1002 height 18
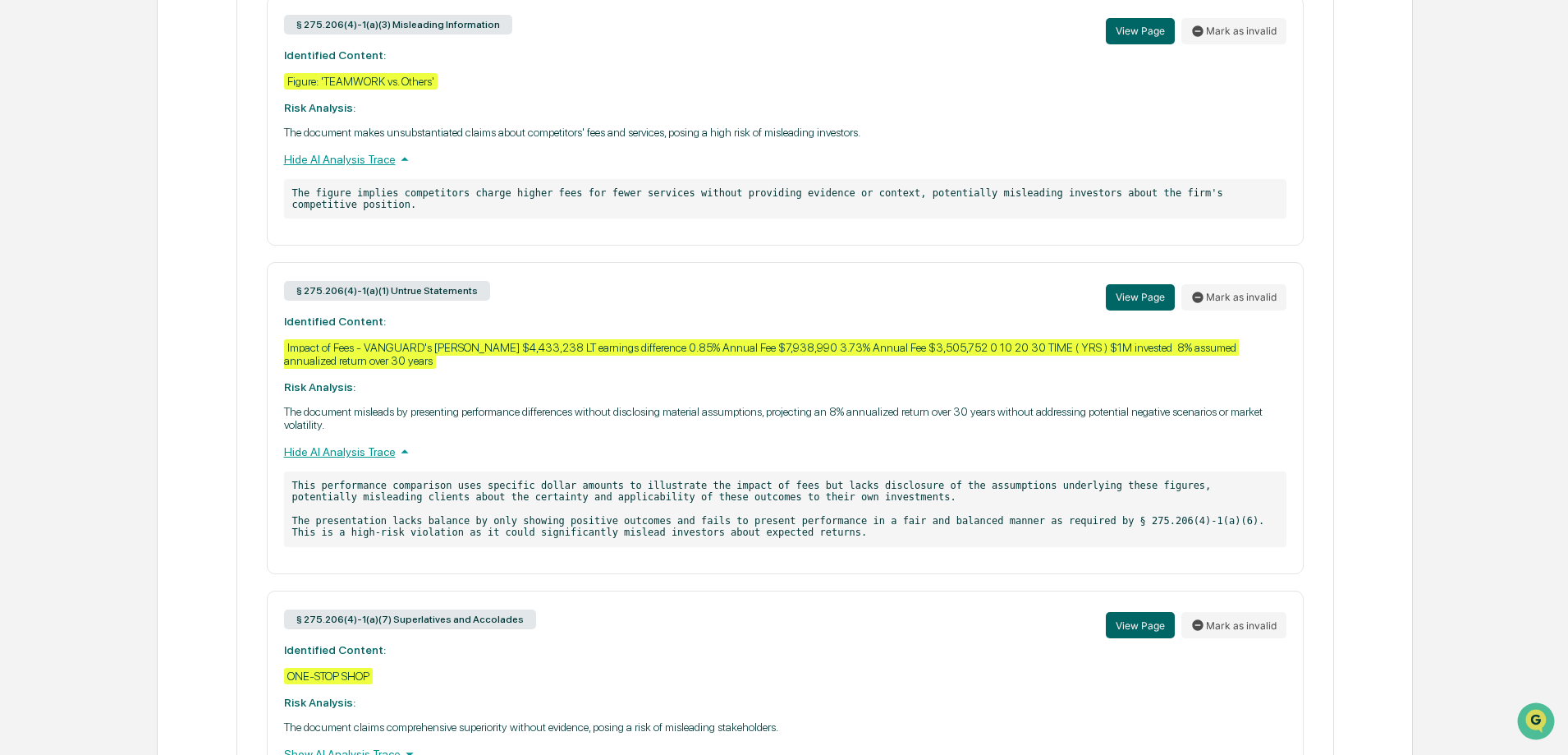
scroll to position [3942, 0]
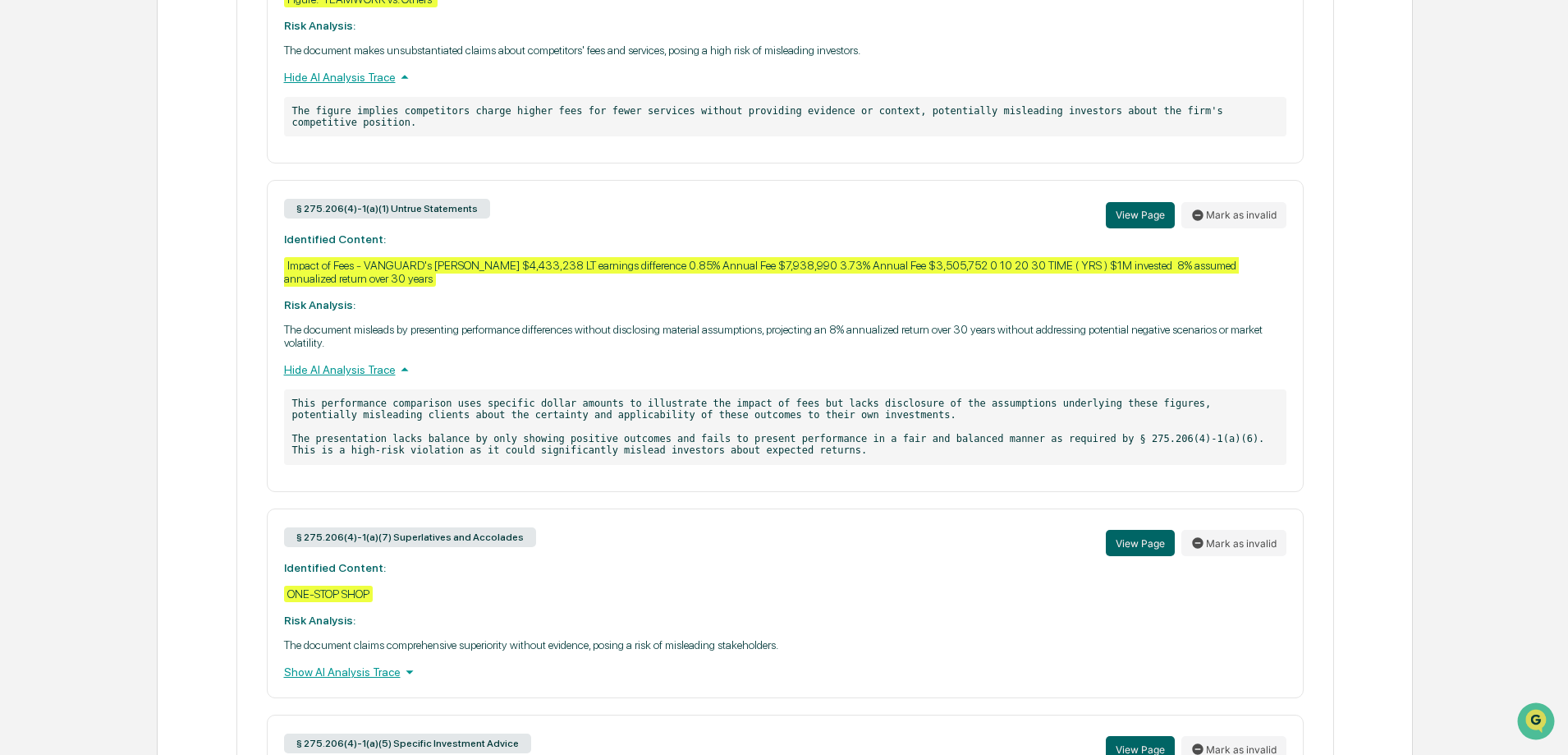
click at [343, 663] on div "Show AI Analysis Trace" at bounding box center [784, 672] width 1002 height 18
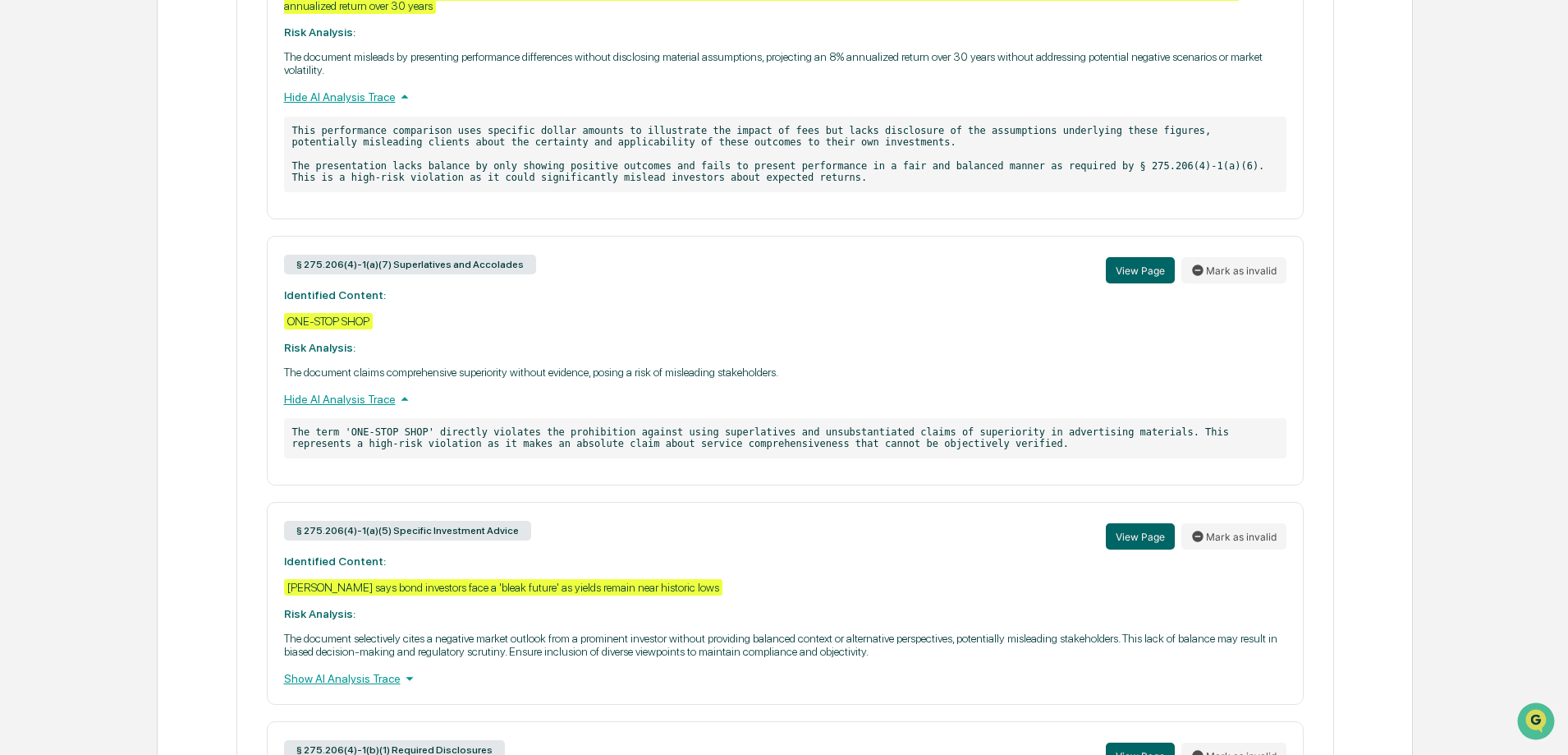
scroll to position [4271, 0]
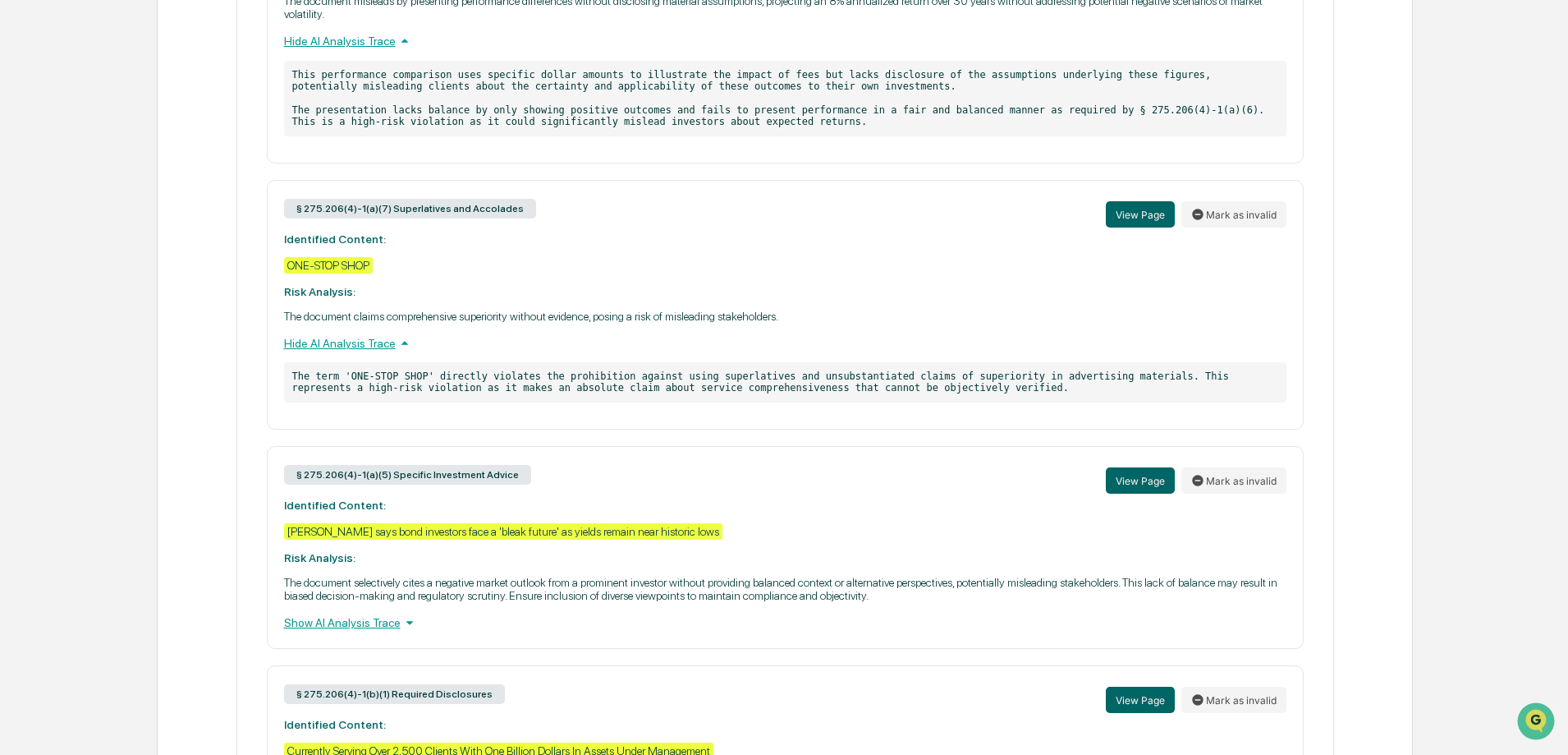
click at [313, 614] on div "Show AI Analysis Trace" at bounding box center [784, 623] width 1002 height 18
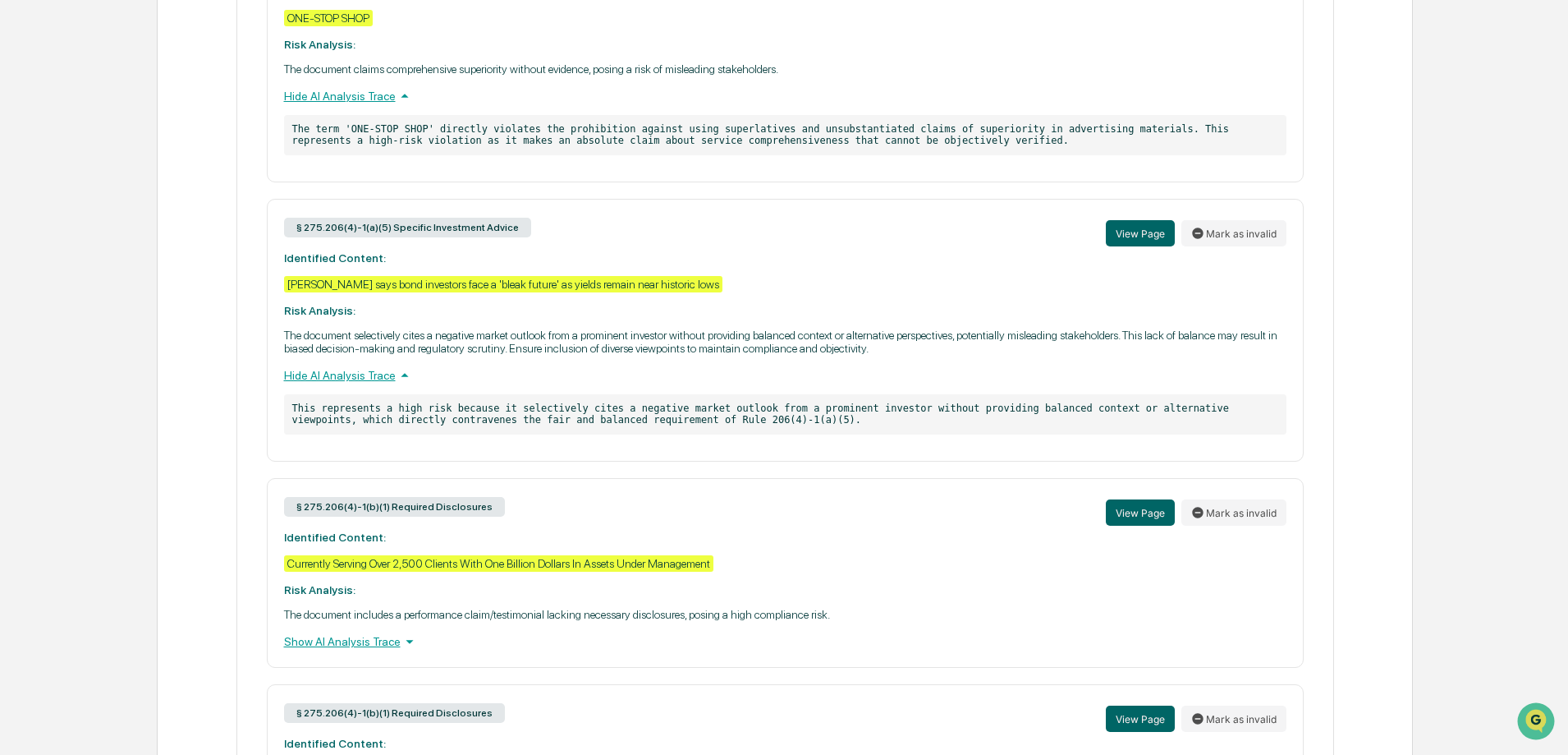
scroll to position [4599, 0]
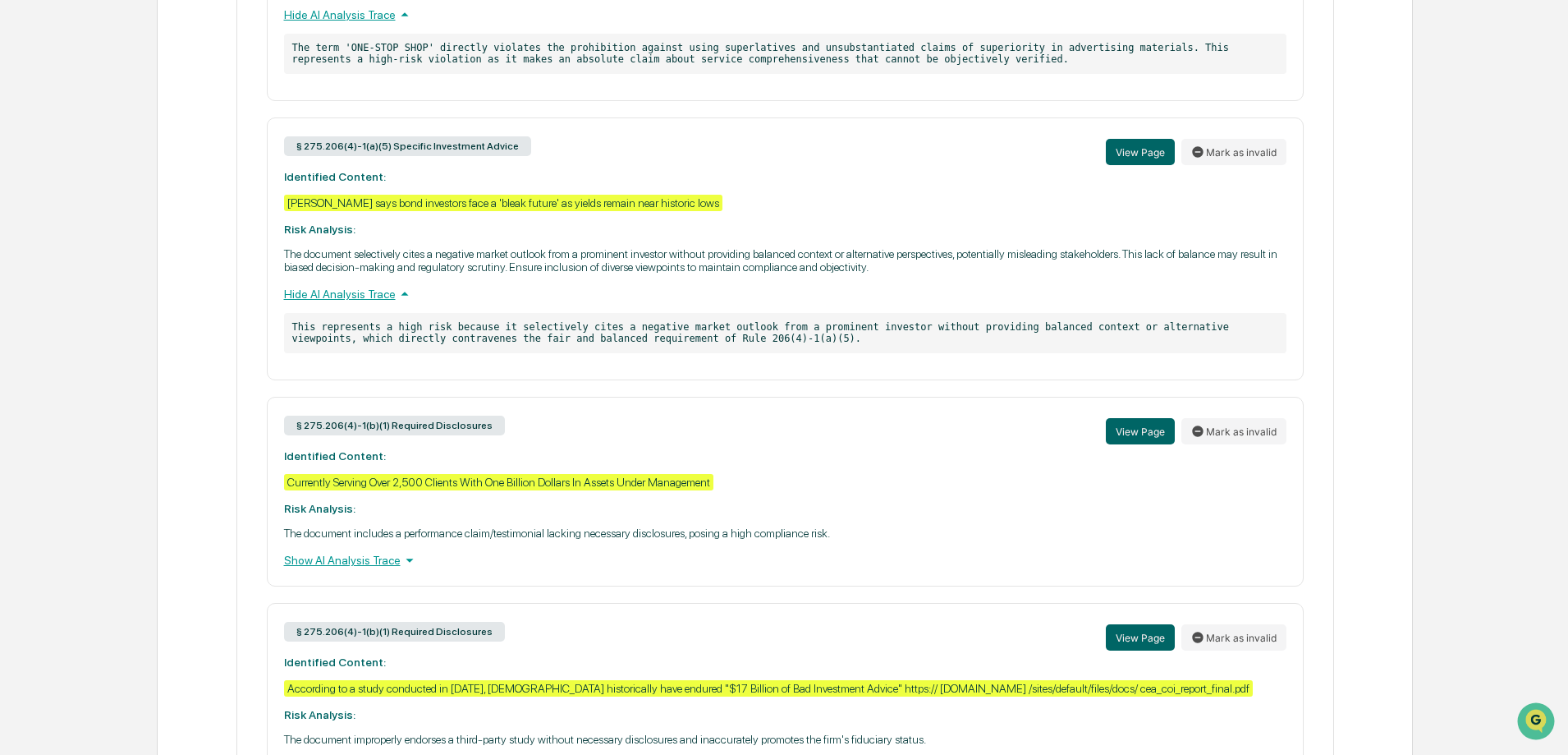
click at [347, 551] on div "Show AI Analysis Trace" at bounding box center [784, 560] width 1002 height 18
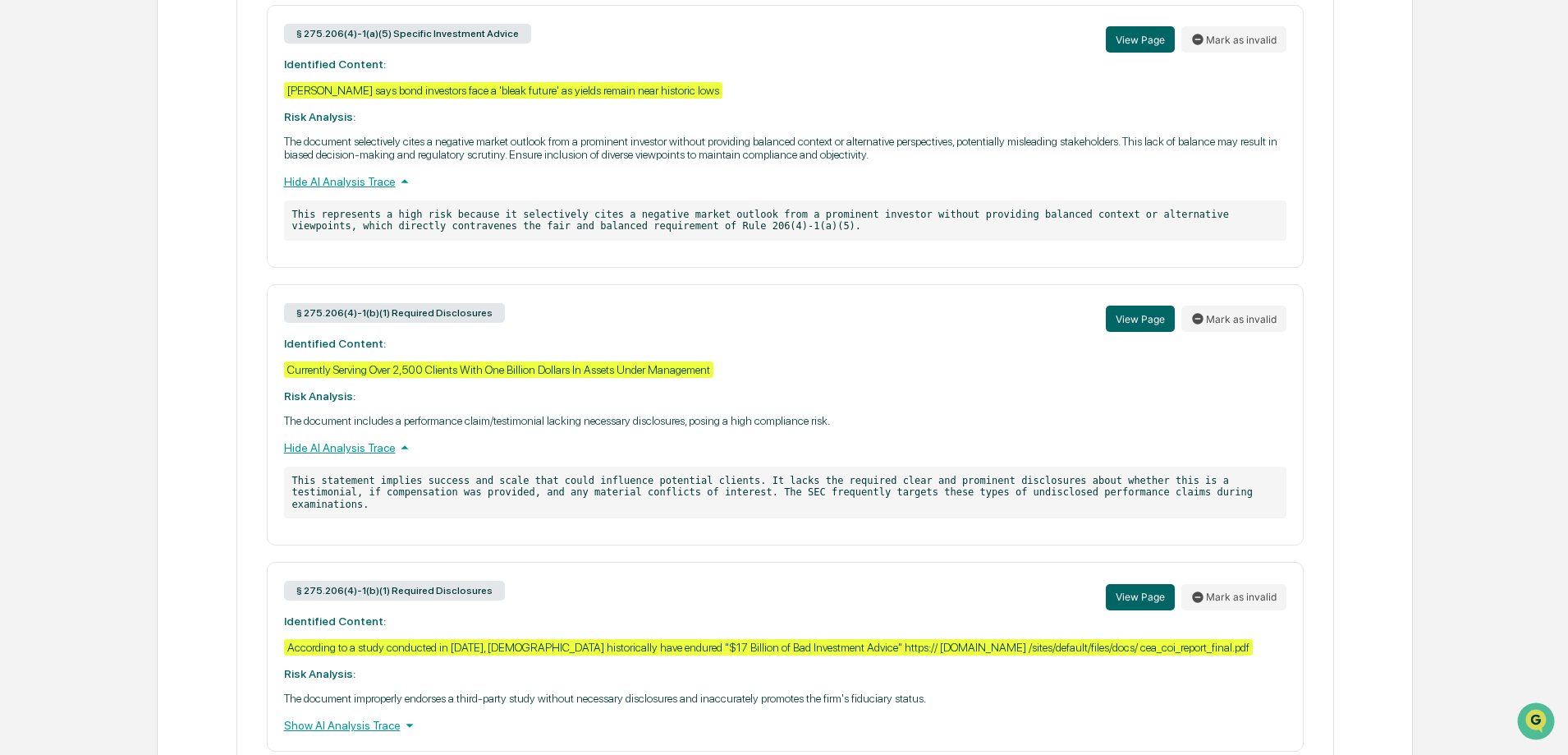
scroll to position [4722, 0]
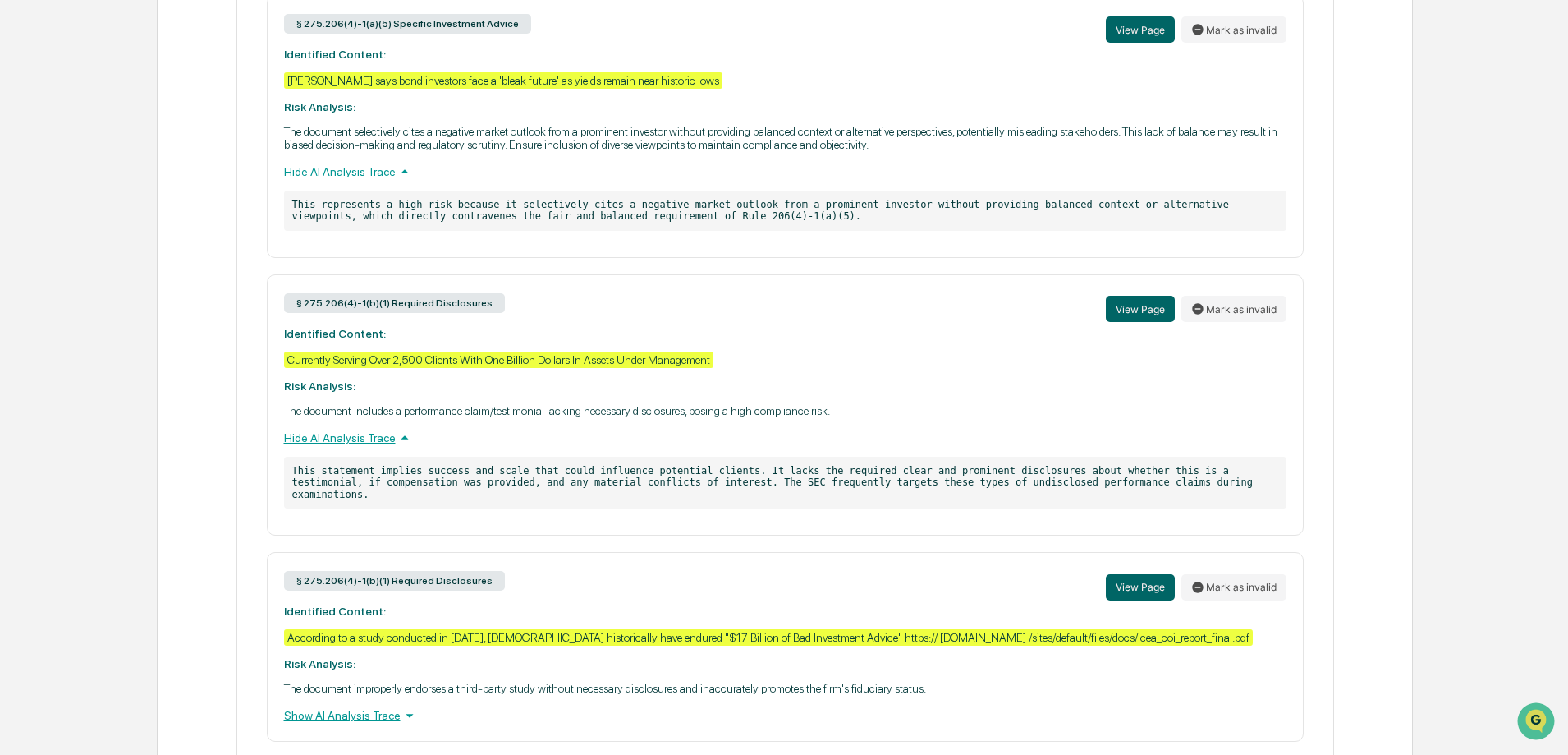
click at [353, 706] on div "Show AI Analysis Trace" at bounding box center [784, 715] width 1002 height 18
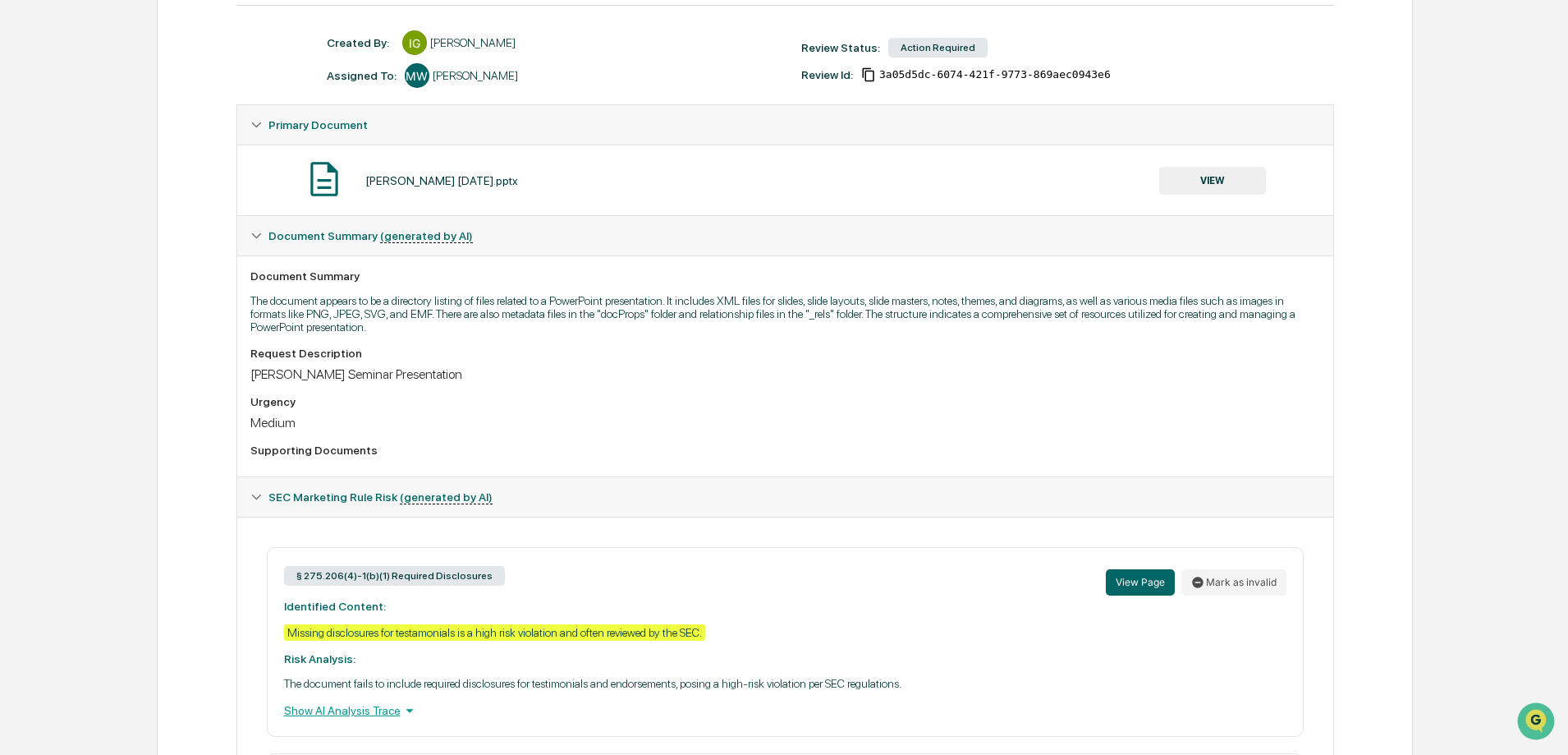
scroll to position [0, 0]
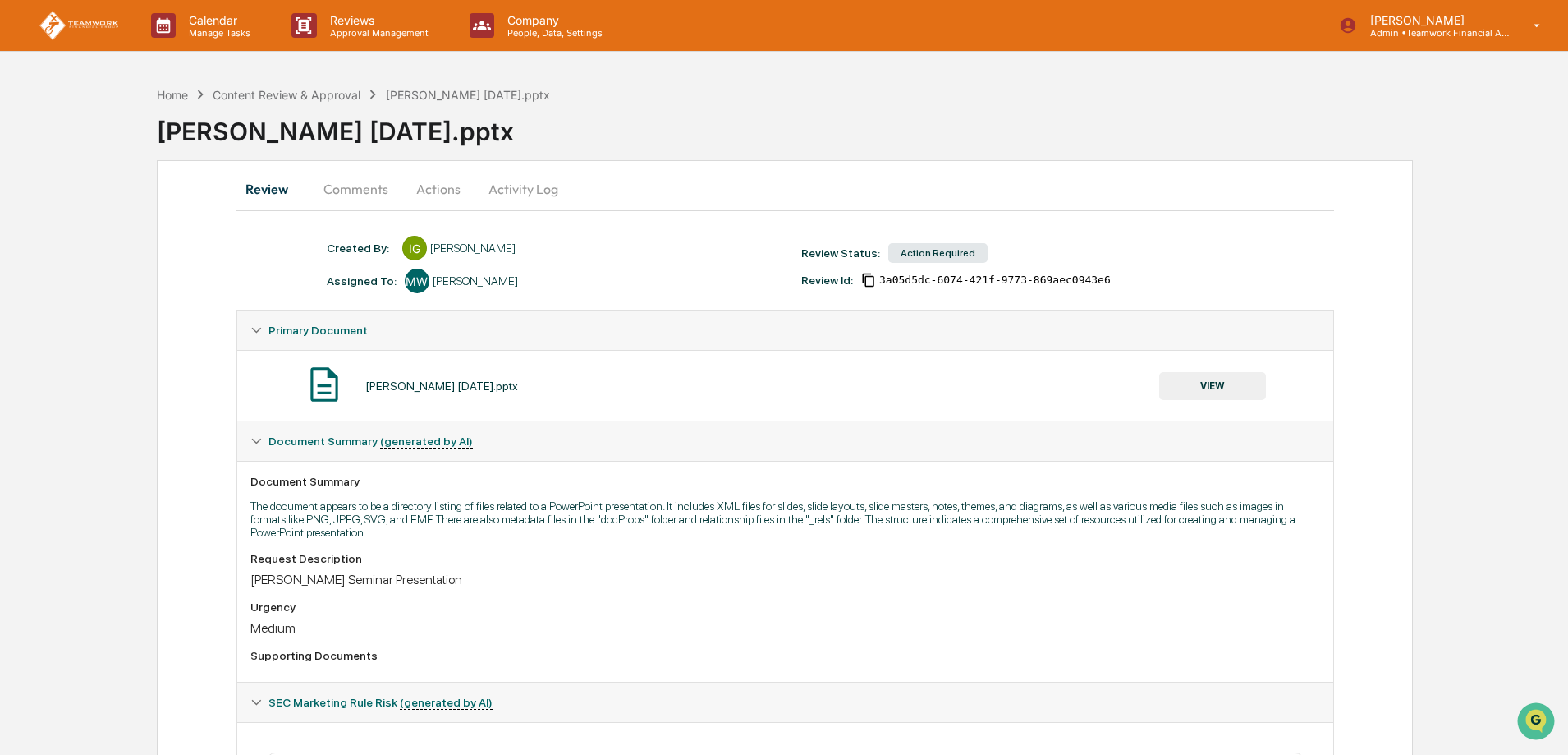
click at [1268, 389] on div "Hany Ahmad - HOU MARCH 2025.pptx VIEW" at bounding box center [784, 386] width 1069 height 44
click at [1199, 386] on button "VIEW" at bounding box center [1212, 386] width 107 height 28
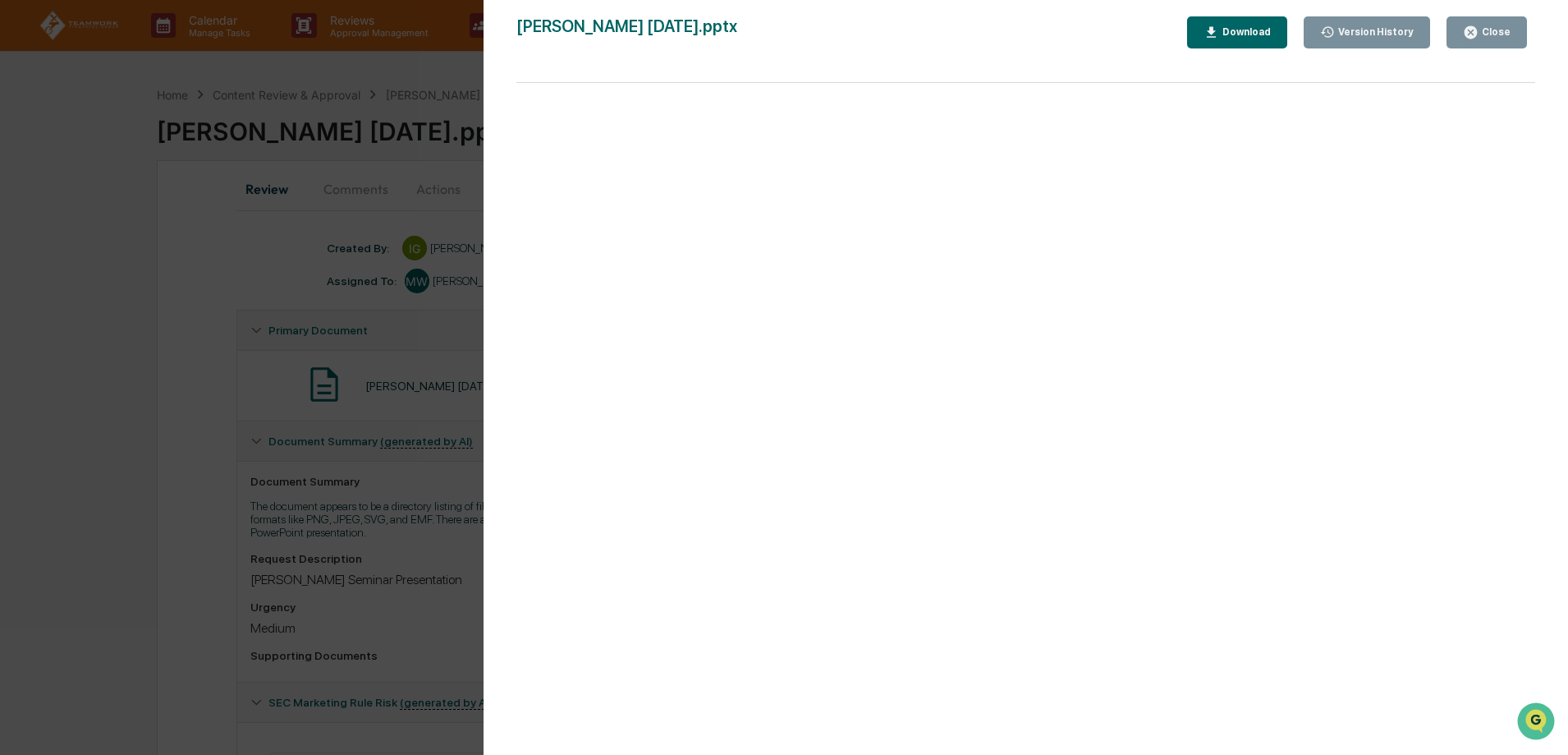
click at [1258, 33] on div "Download" at bounding box center [1245, 31] width 52 height 11
click at [1486, 31] on div "Close" at bounding box center [1494, 31] width 32 height 11
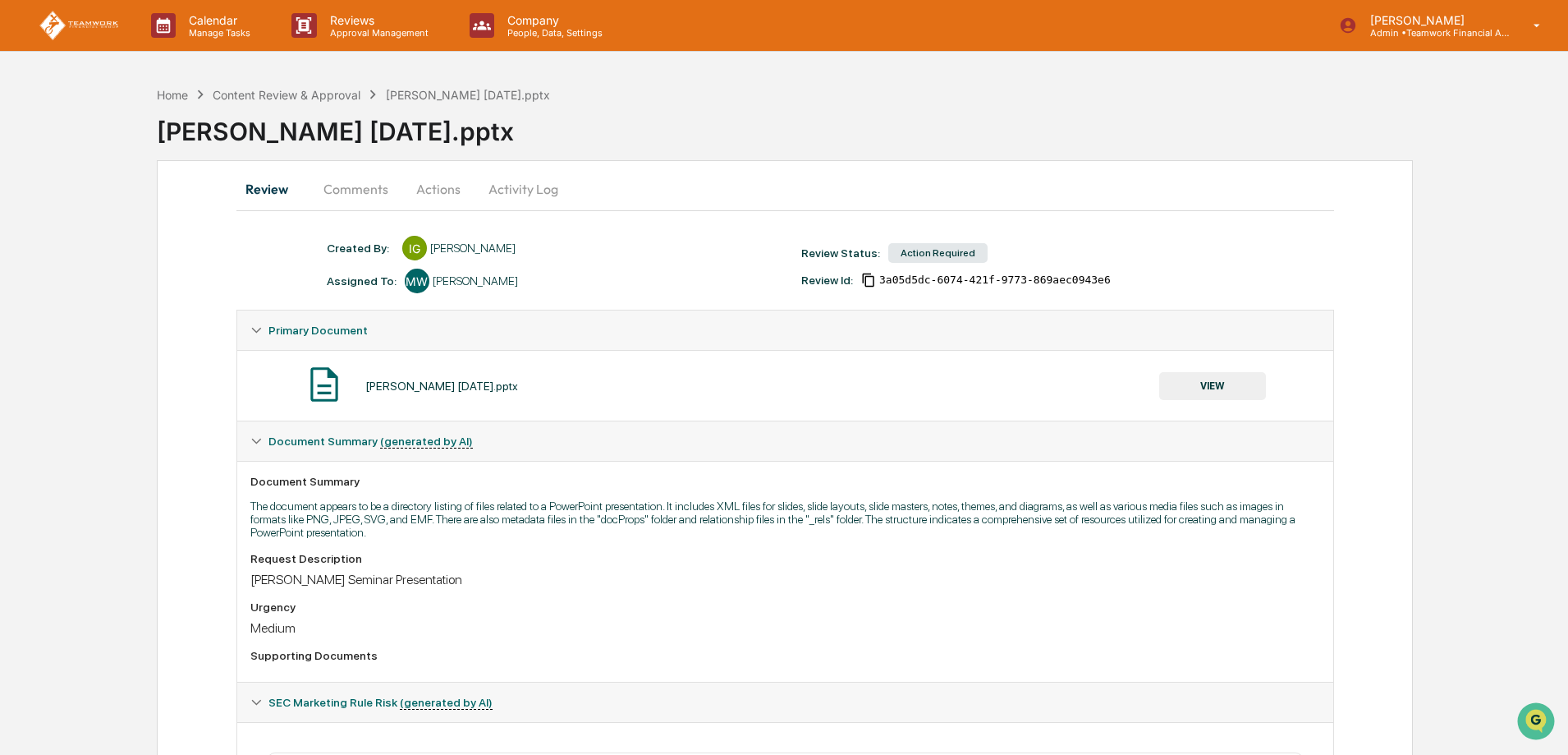
click at [315, 103] on div "Hany Ahmad - HOU MARCH 2025.pptx" at bounding box center [862, 124] width 1411 height 43
click at [312, 94] on div "Content Review & Approval" at bounding box center [287, 95] width 148 height 14
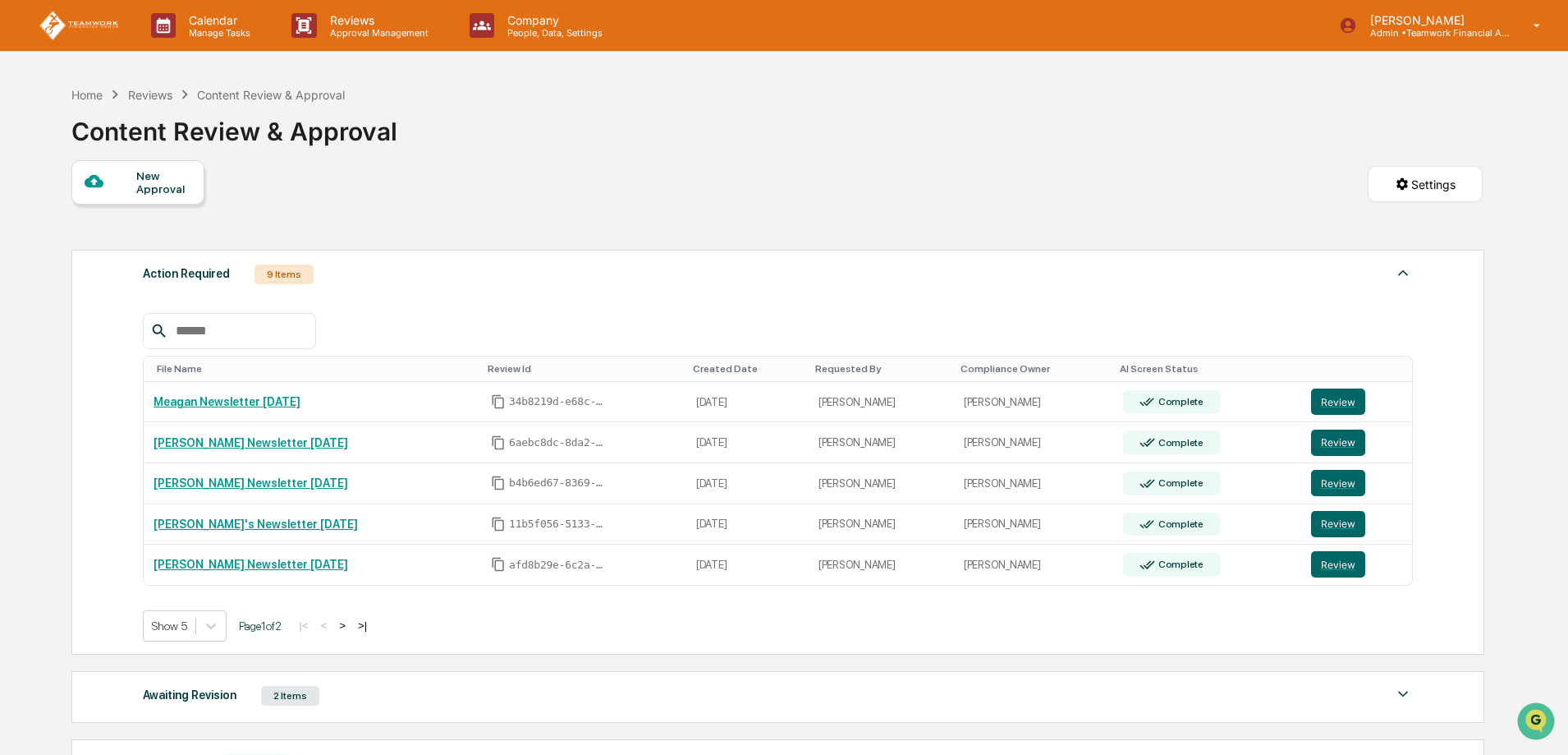
click at [351, 627] on button ">" at bounding box center [342, 625] width 16 height 14
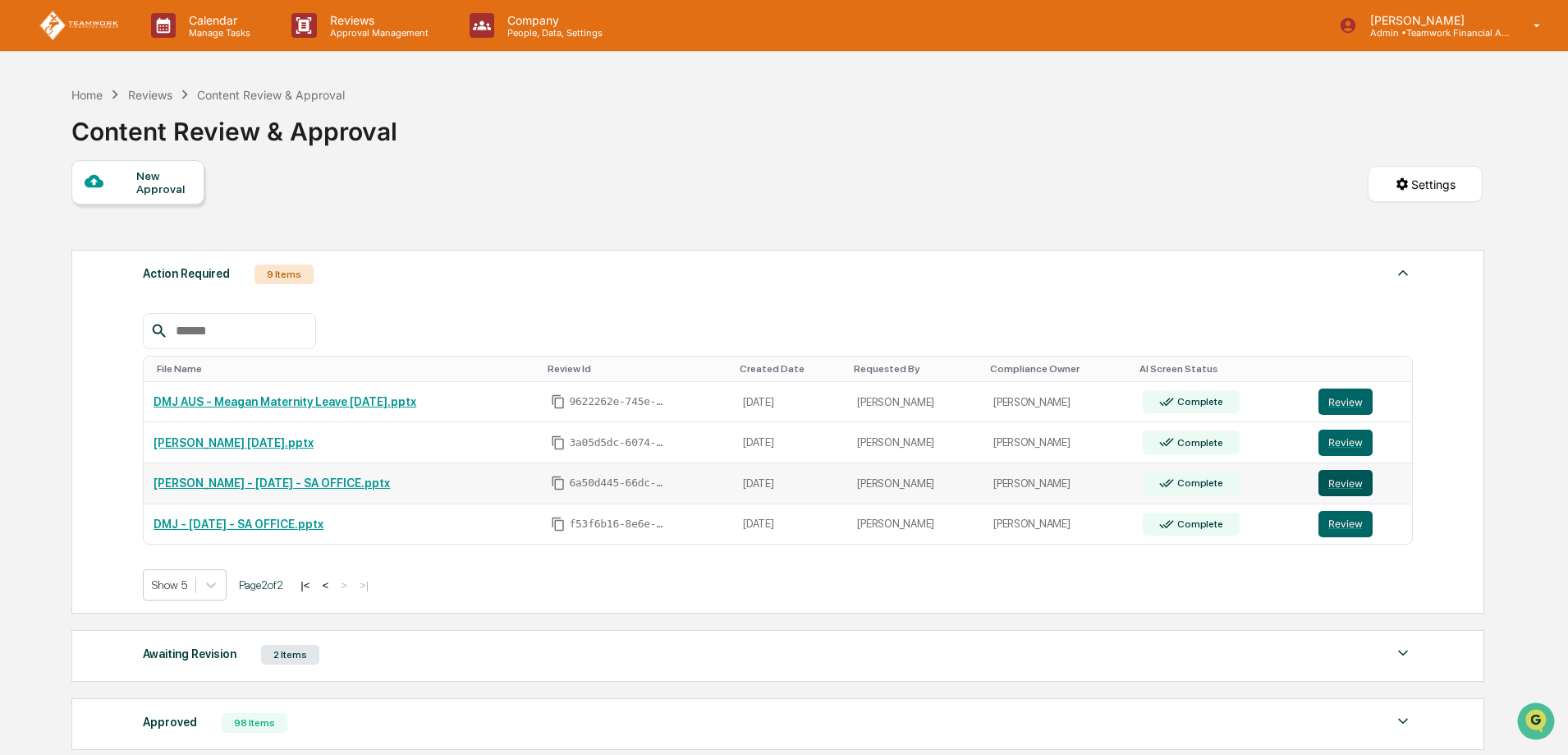
click at [1342, 478] on button "Review" at bounding box center [1345, 483] width 54 height 26
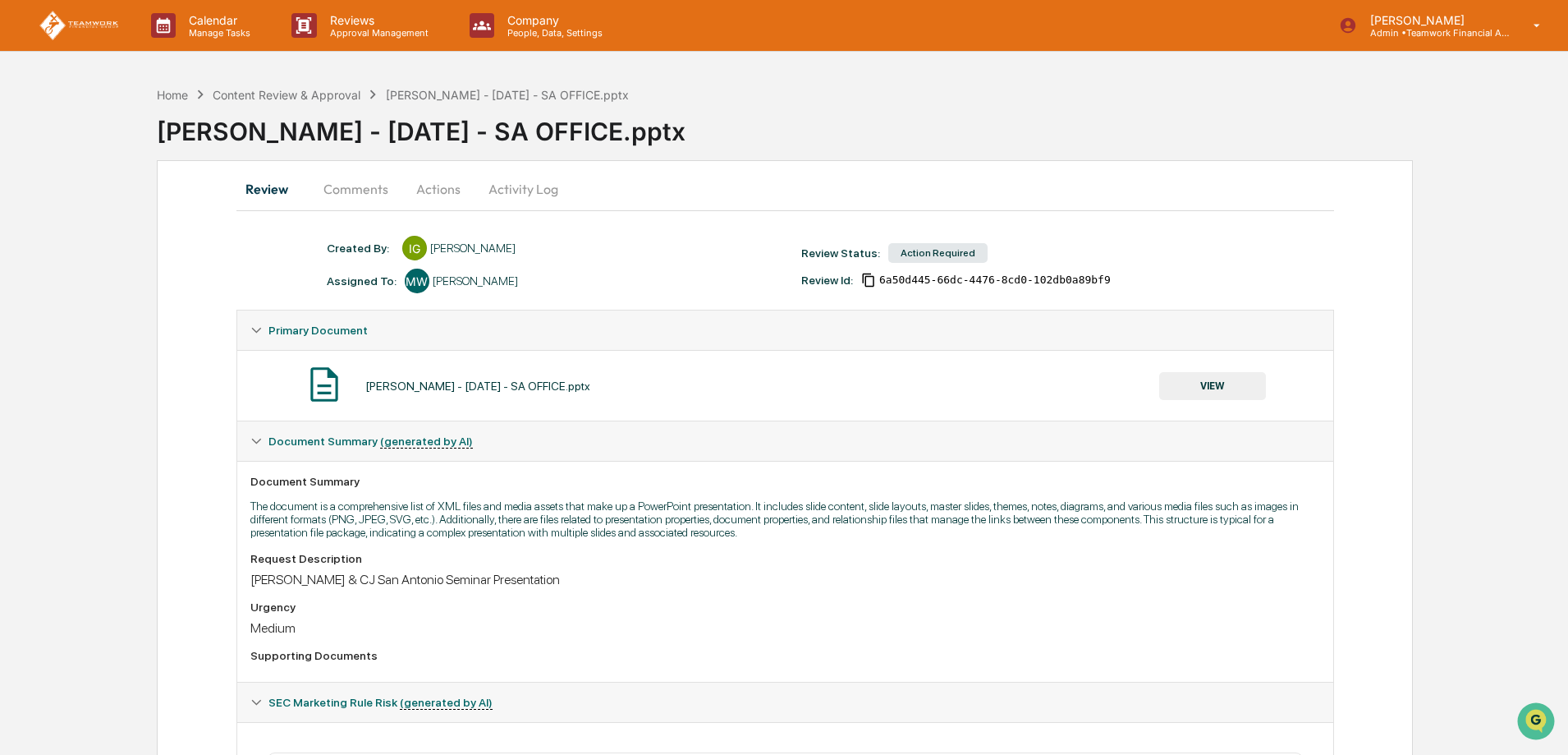
click at [1233, 388] on button "VIEW" at bounding box center [1212, 386] width 107 height 28
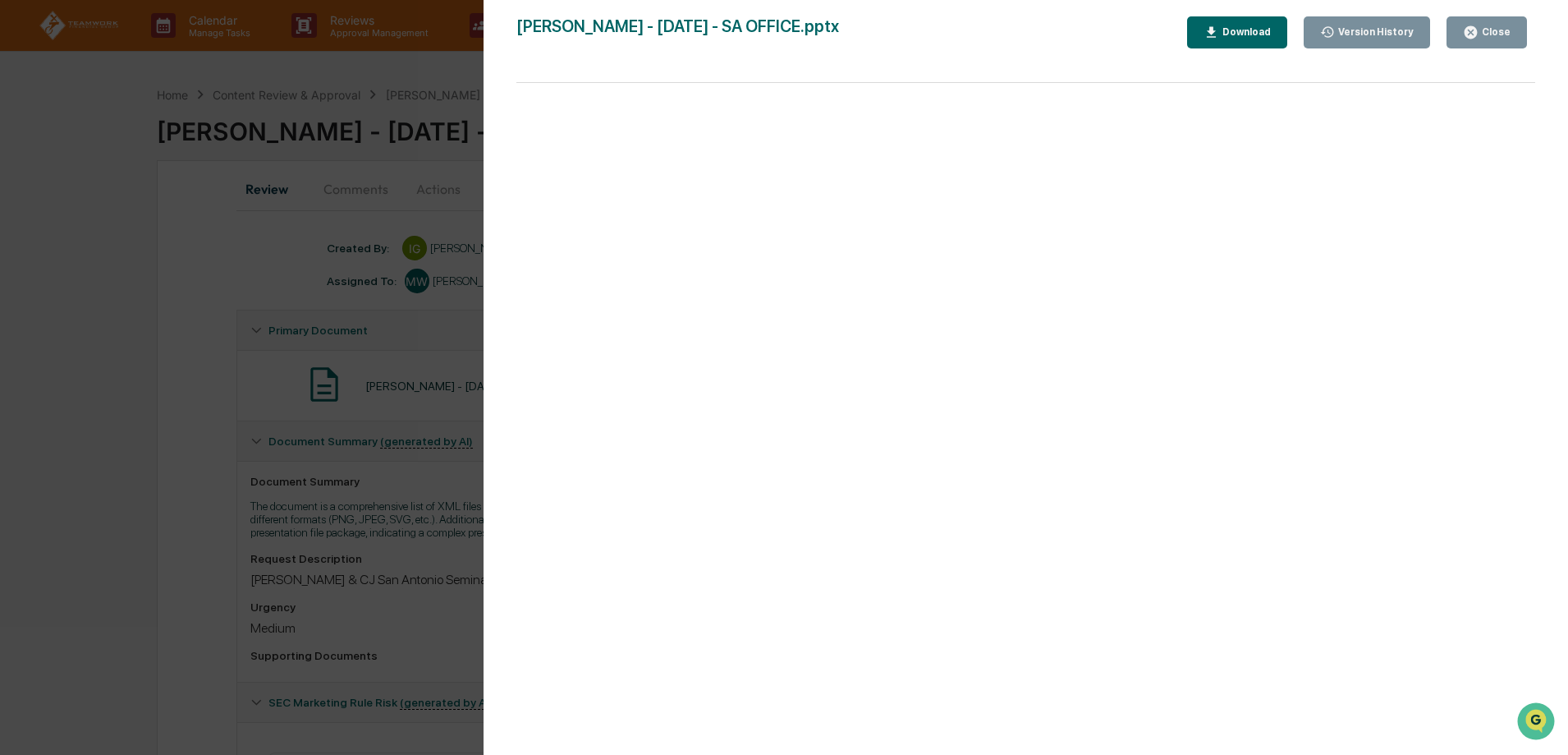
click at [1265, 30] on div "Download" at bounding box center [1245, 31] width 52 height 11
click at [1523, 42] on button "Close" at bounding box center [1486, 32] width 80 height 32
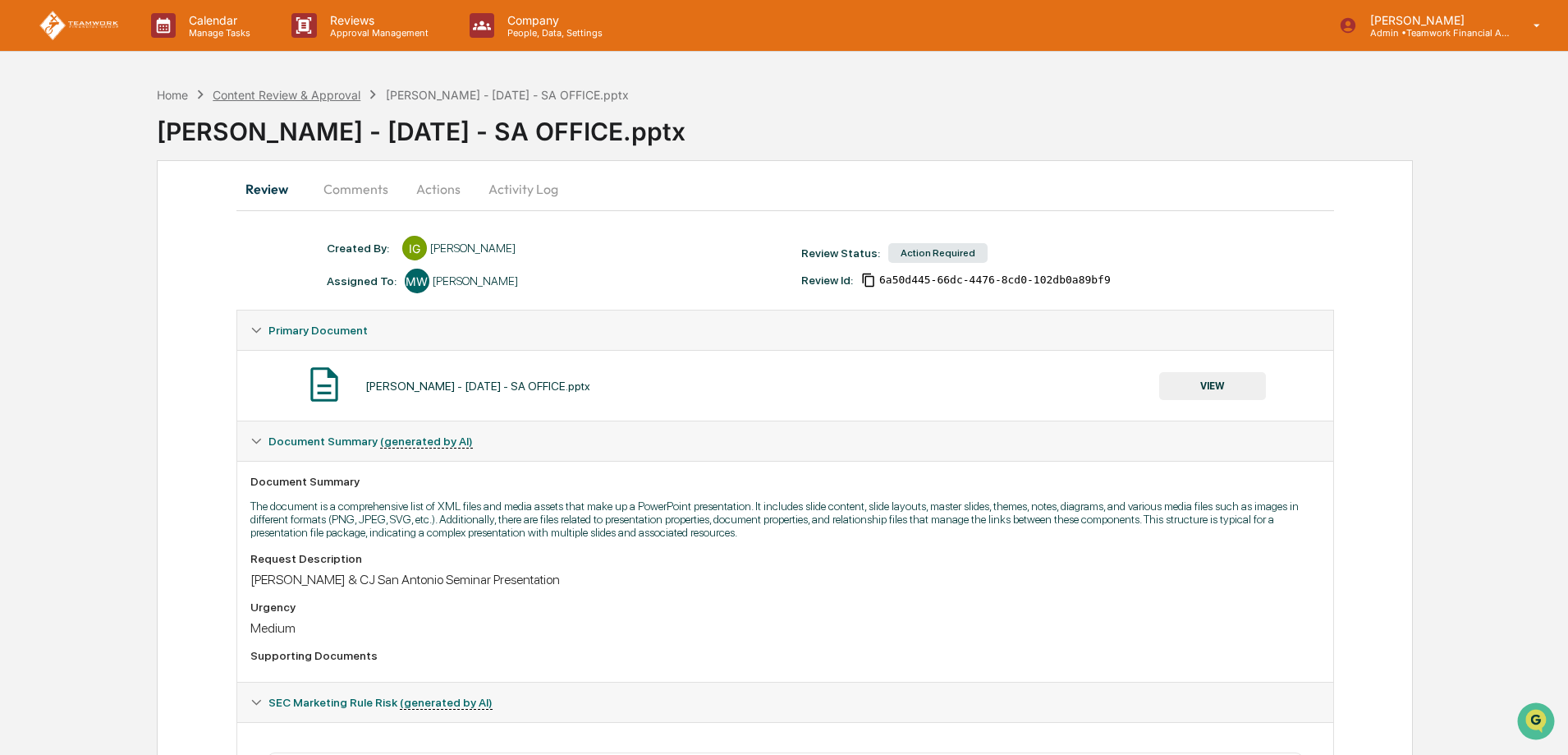
click at [342, 97] on div "Content Review & Approval" at bounding box center [287, 95] width 148 height 14
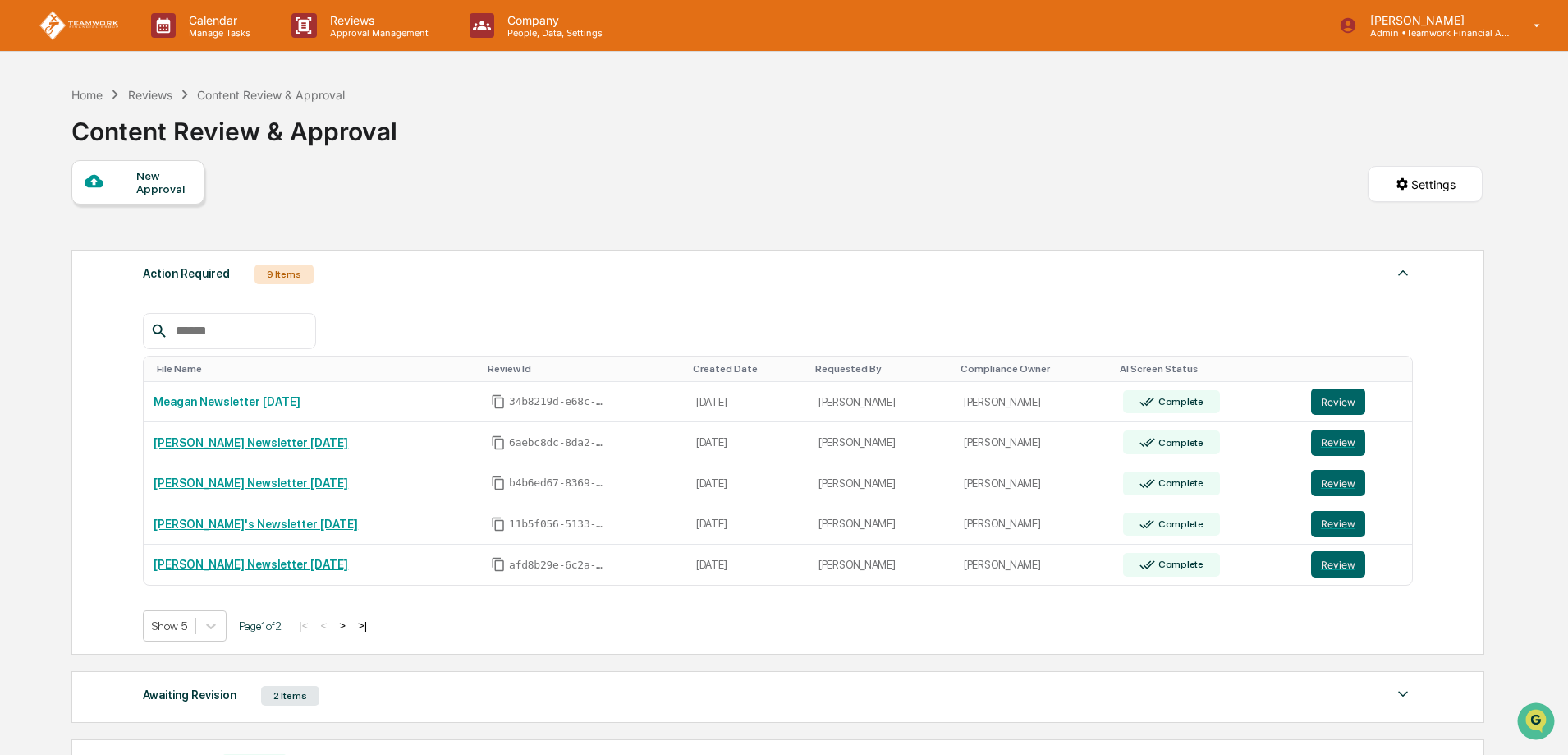
click at [348, 626] on button ">" at bounding box center [342, 625] width 16 height 14
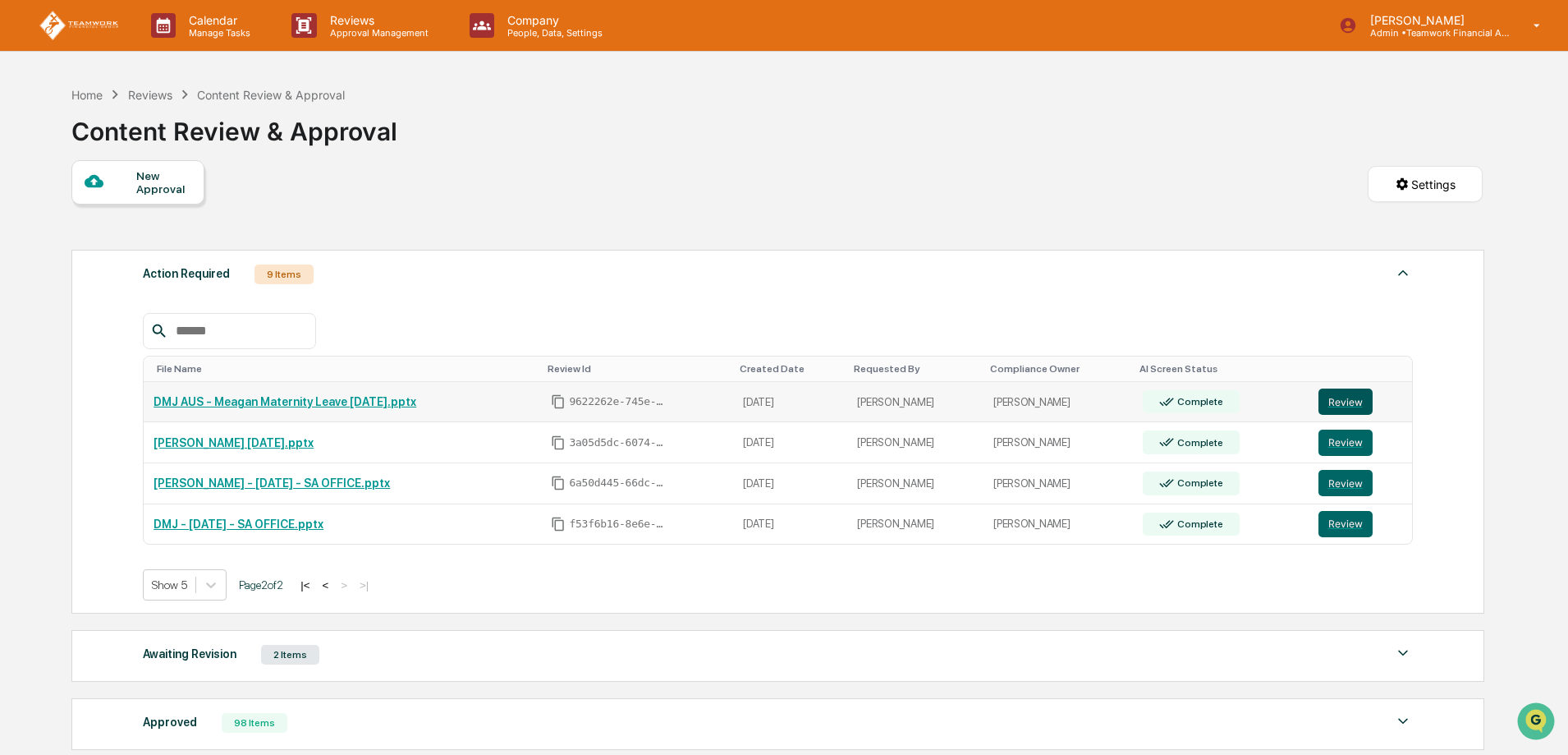
click at [1349, 400] on button "Review" at bounding box center [1345, 401] width 54 height 26
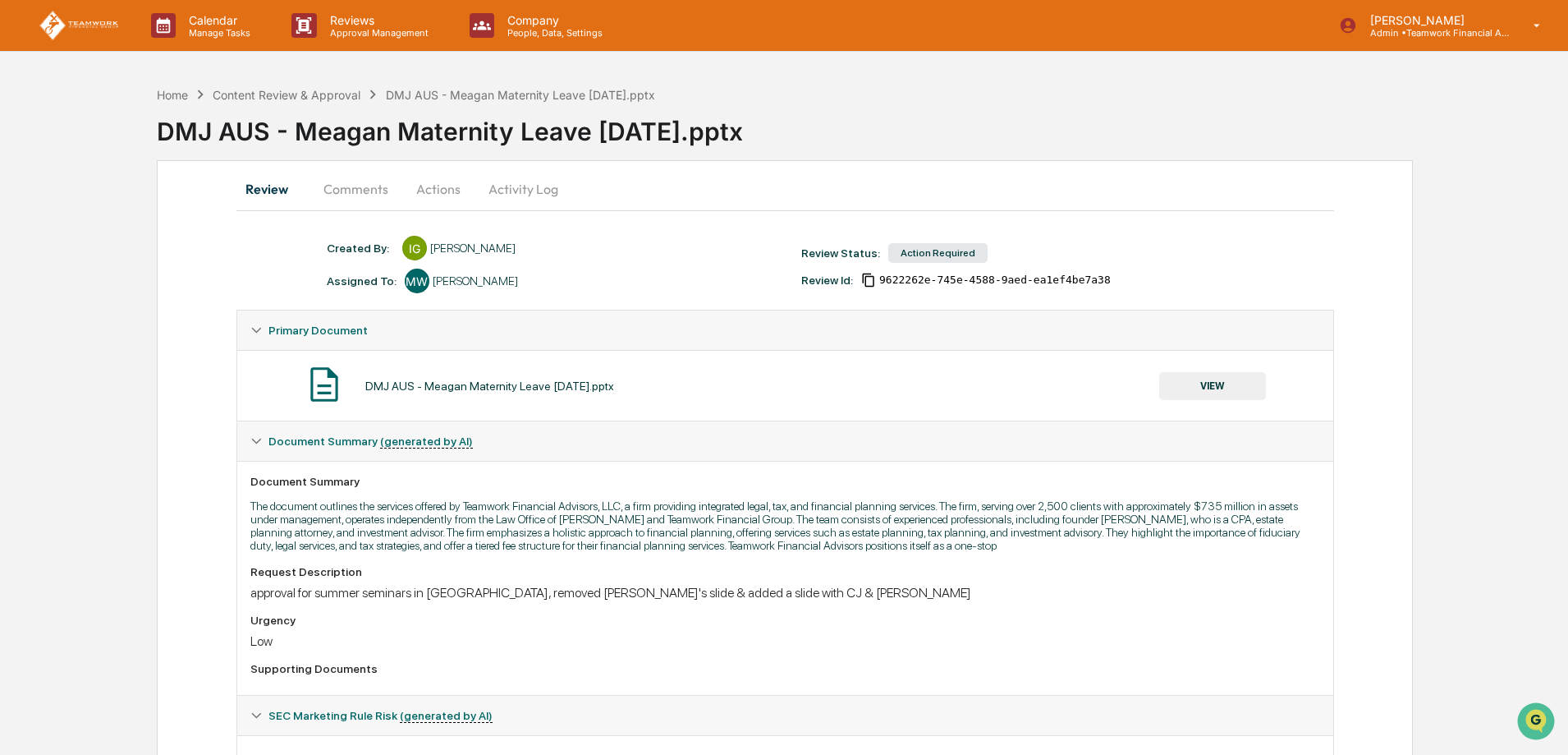
click at [1206, 384] on button "VIEW" at bounding box center [1212, 386] width 107 height 28
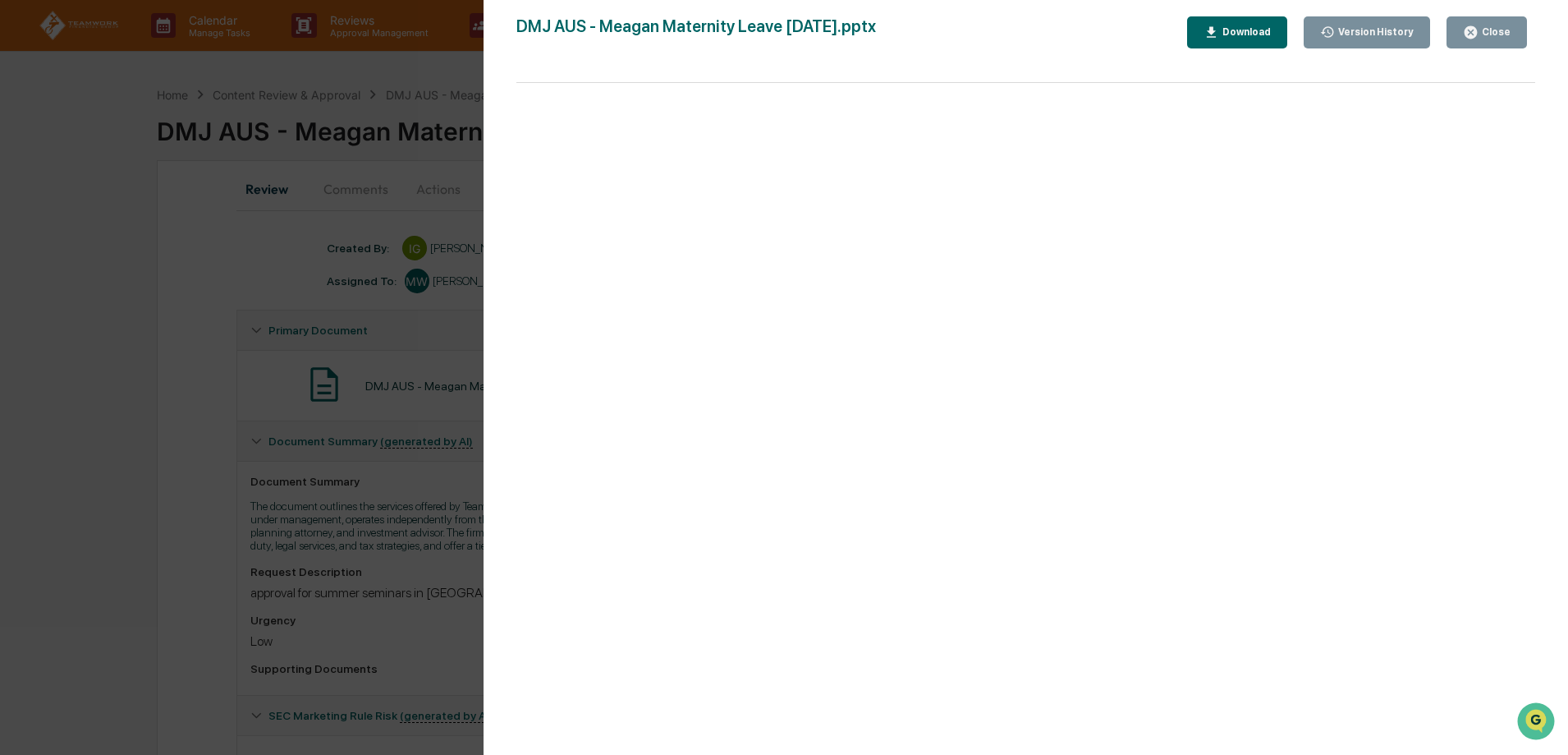
click at [1257, 26] on div "Download" at bounding box center [1245, 31] width 52 height 11
click at [1504, 33] on div "Close" at bounding box center [1494, 31] width 32 height 11
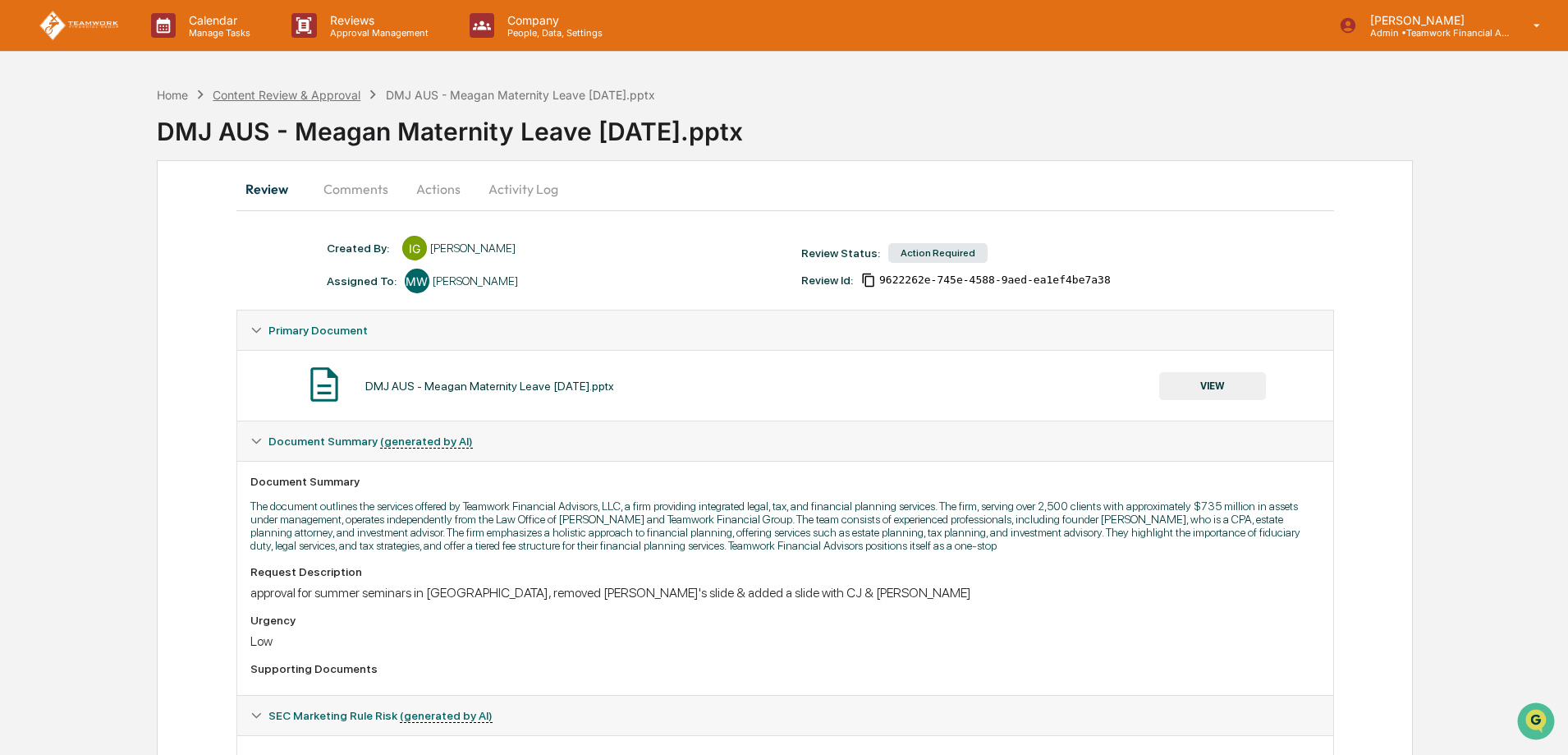
click at [283, 94] on div "Content Review & Approval" at bounding box center [287, 95] width 148 height 14
